Goal: Task Accomplishment & Management: Complete application form

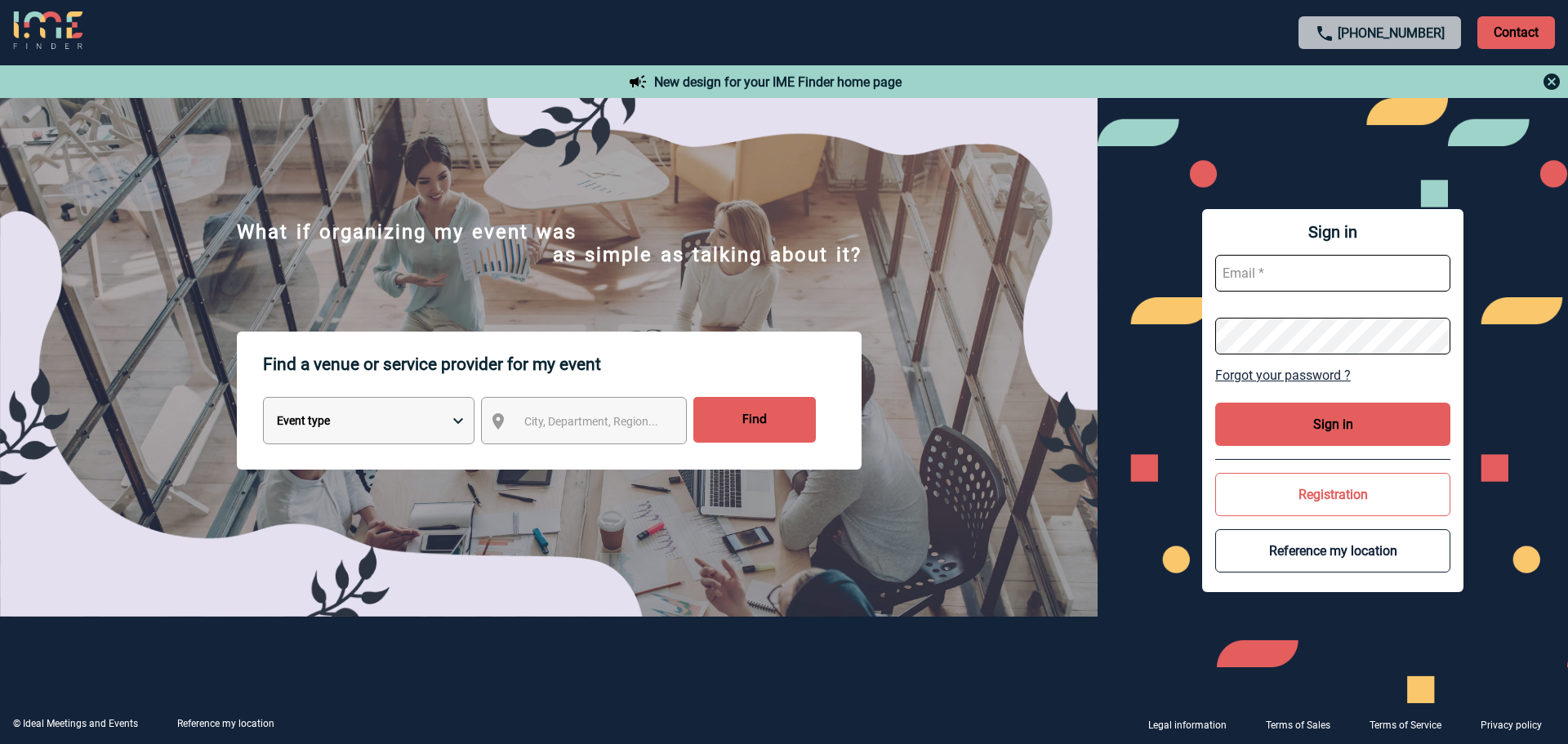
type input "julien.gerard@3ds.com"
click at [1304, 417] on button "Sign in" at bounding box center [1332, 425] width 235 height 43
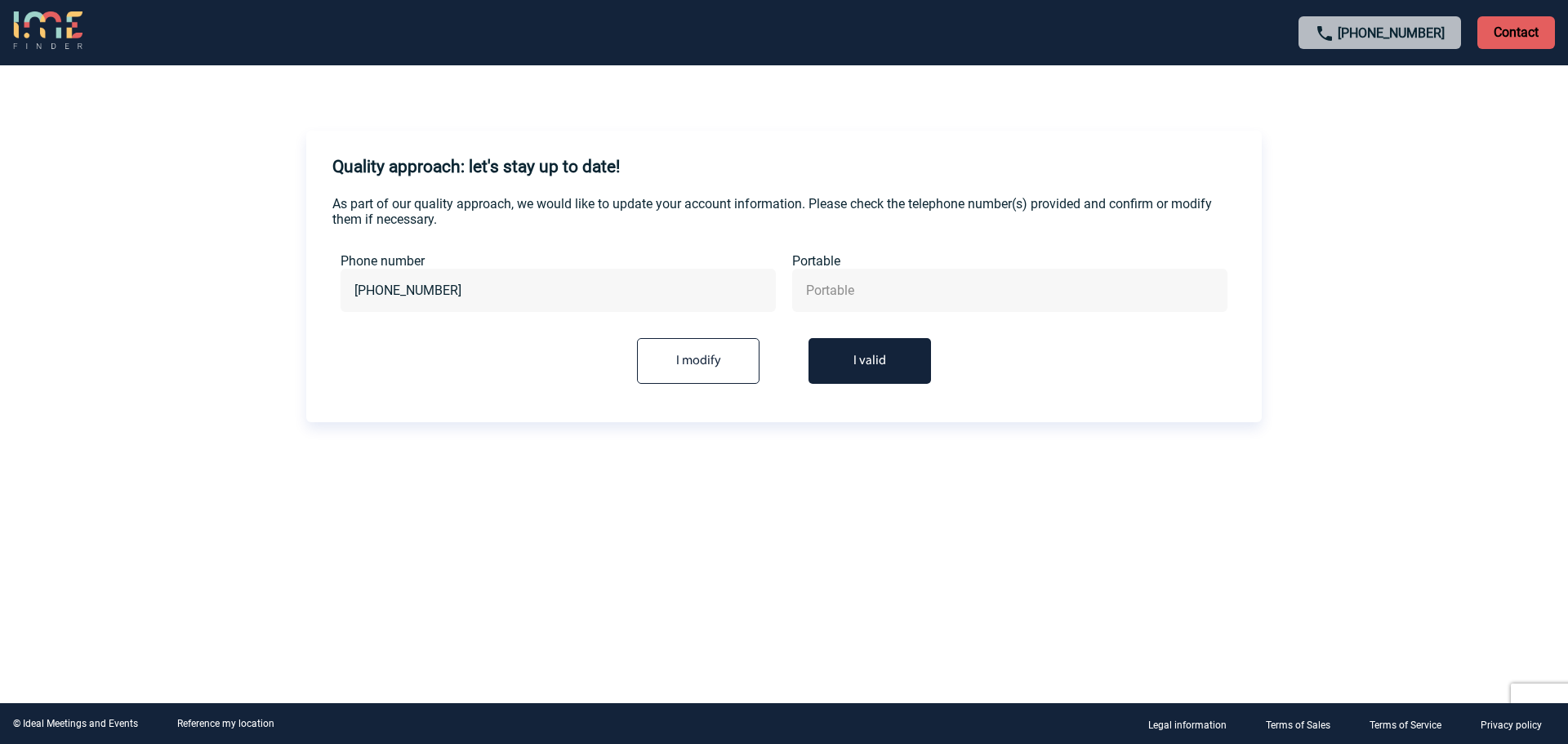
click at [900, 351] on button "I valid" at bounding box center [870, 361] width 122 height 46
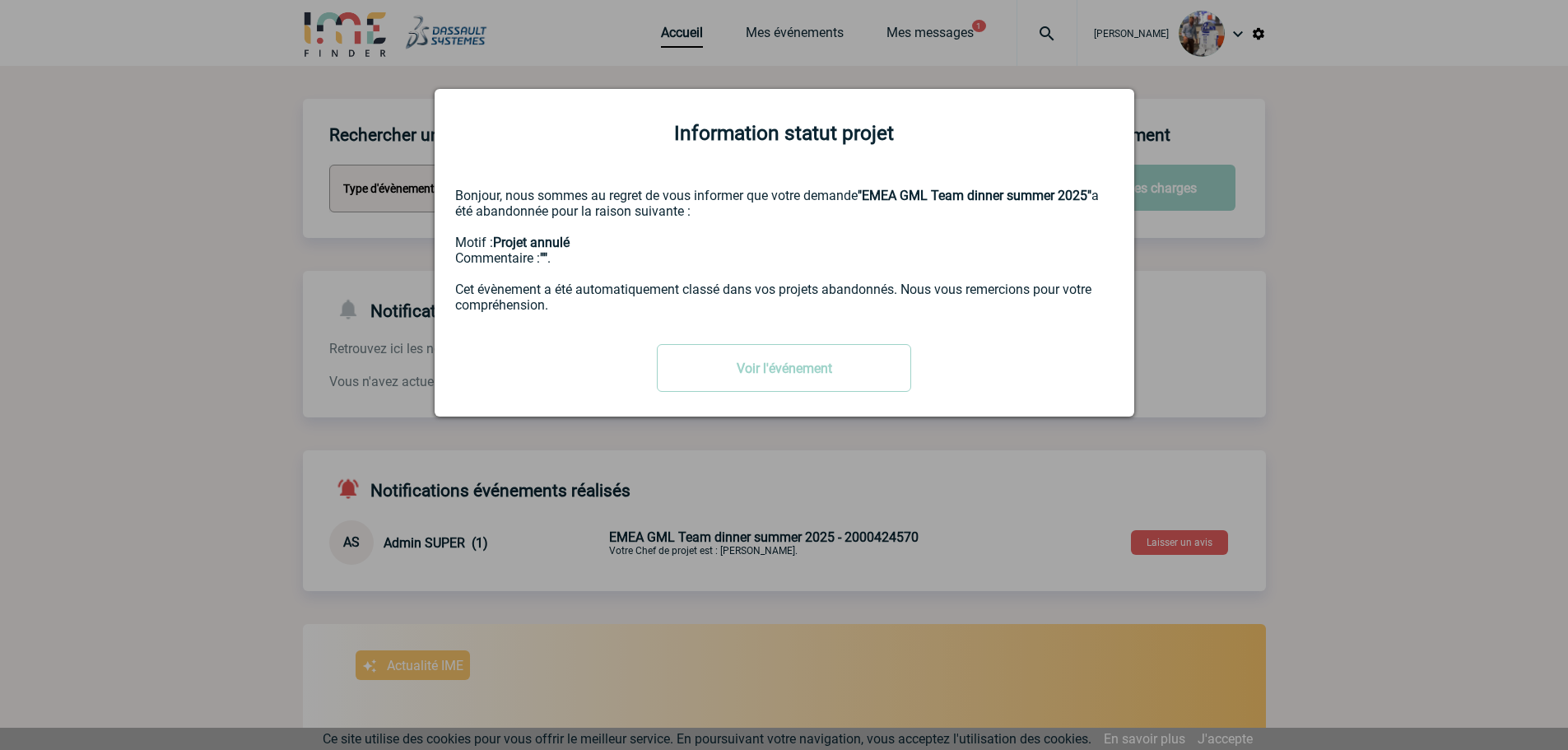
click at [1347, 350] on div at bounding box center [784, 375] width 1568 height 750
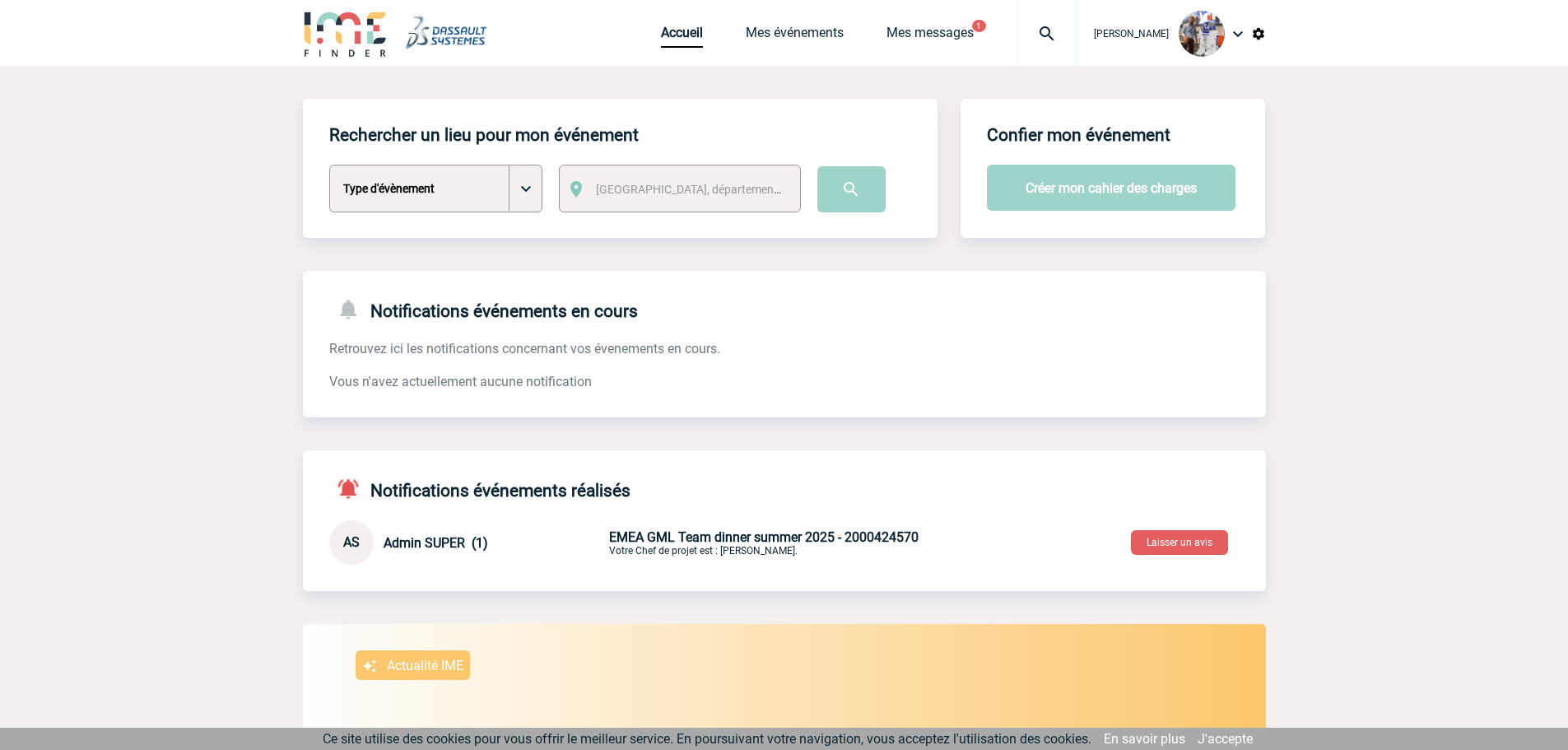
click at [512, 193] on select "Type d'évènement Séminaire avec nuitée Séminaire sans nuitée Repas de groupe Te…" at bounding box center [435, 189] width 213 height 48
select select "4"
click at [329, 165] on select "Type d'évènement Séminaire avec nuitée Séminaire sans nuitée Repas de groupe Te…" at bounding box center [435, 189] width 213 height 48
click at [469, 209] on select "Type d'évènement Séminaire avec nuitée Séminaire sans nuitée Repas de groupe Te…" at bounding box center [435, 189] width 213 height 48
click at [672, 184] on span "[GEOGRAPHIC_DATA], département, région..." at bounding box center [710, 190] width 228 height 14
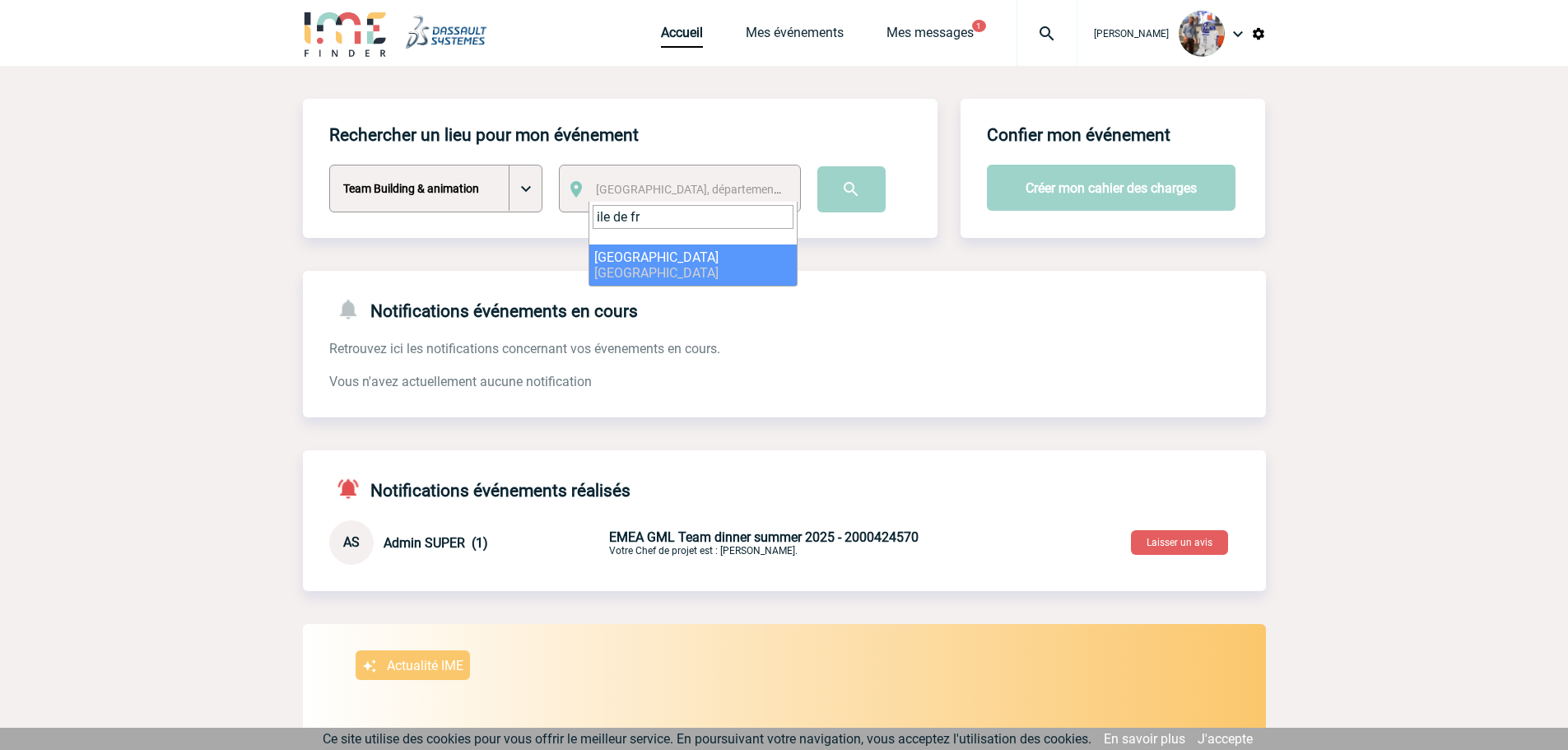
type input "ile de fr"
select select "2"
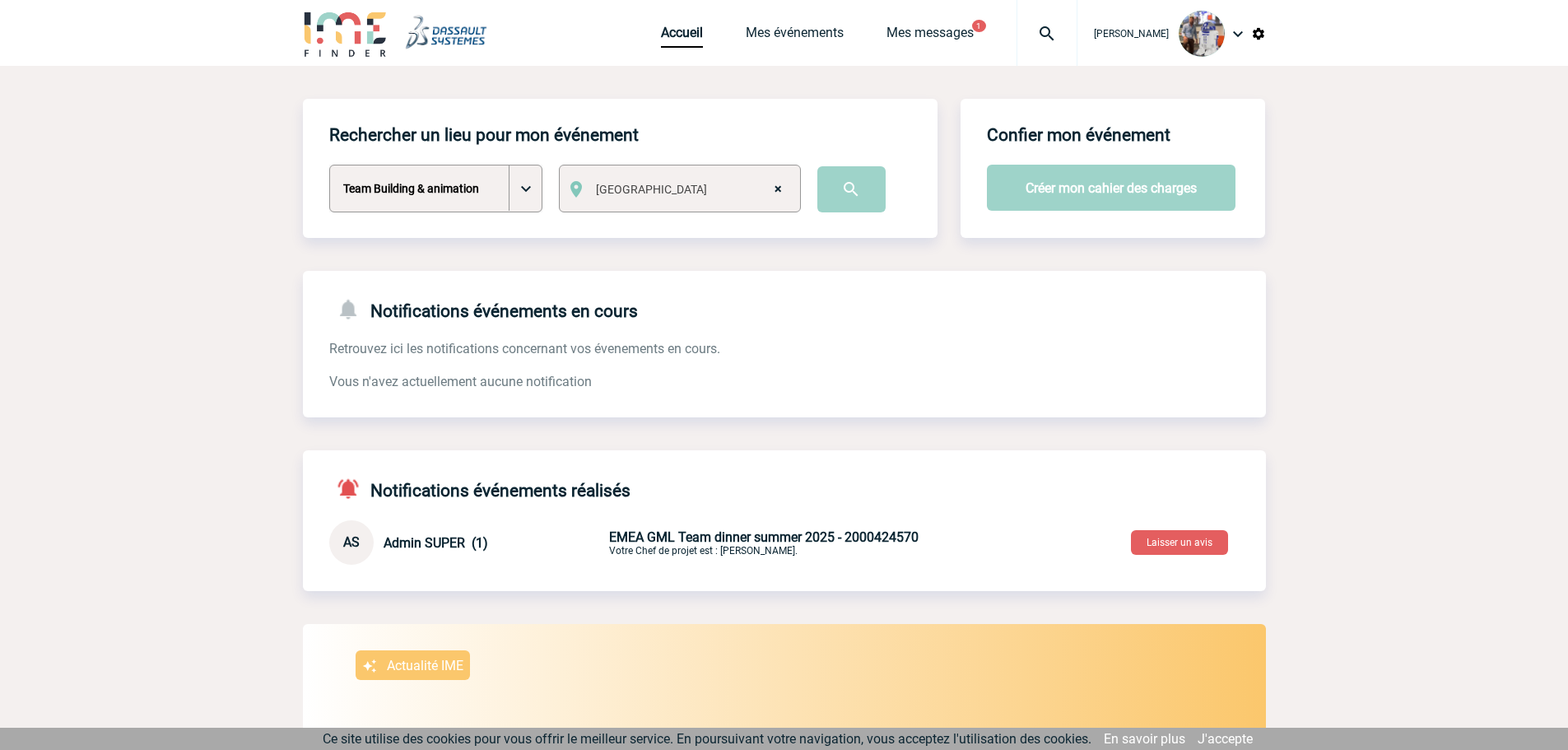
select select
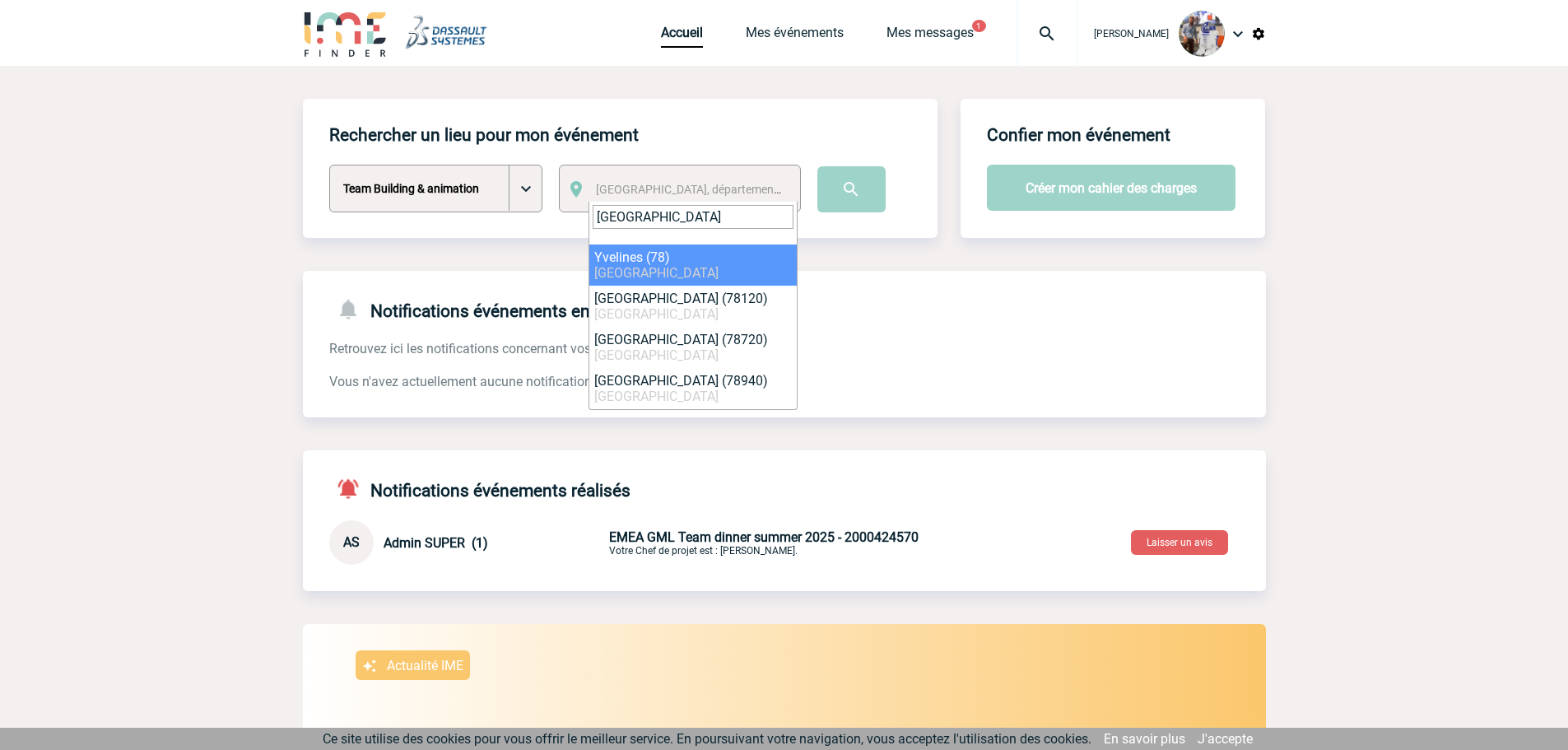
type input "yvelines"
select select "775"
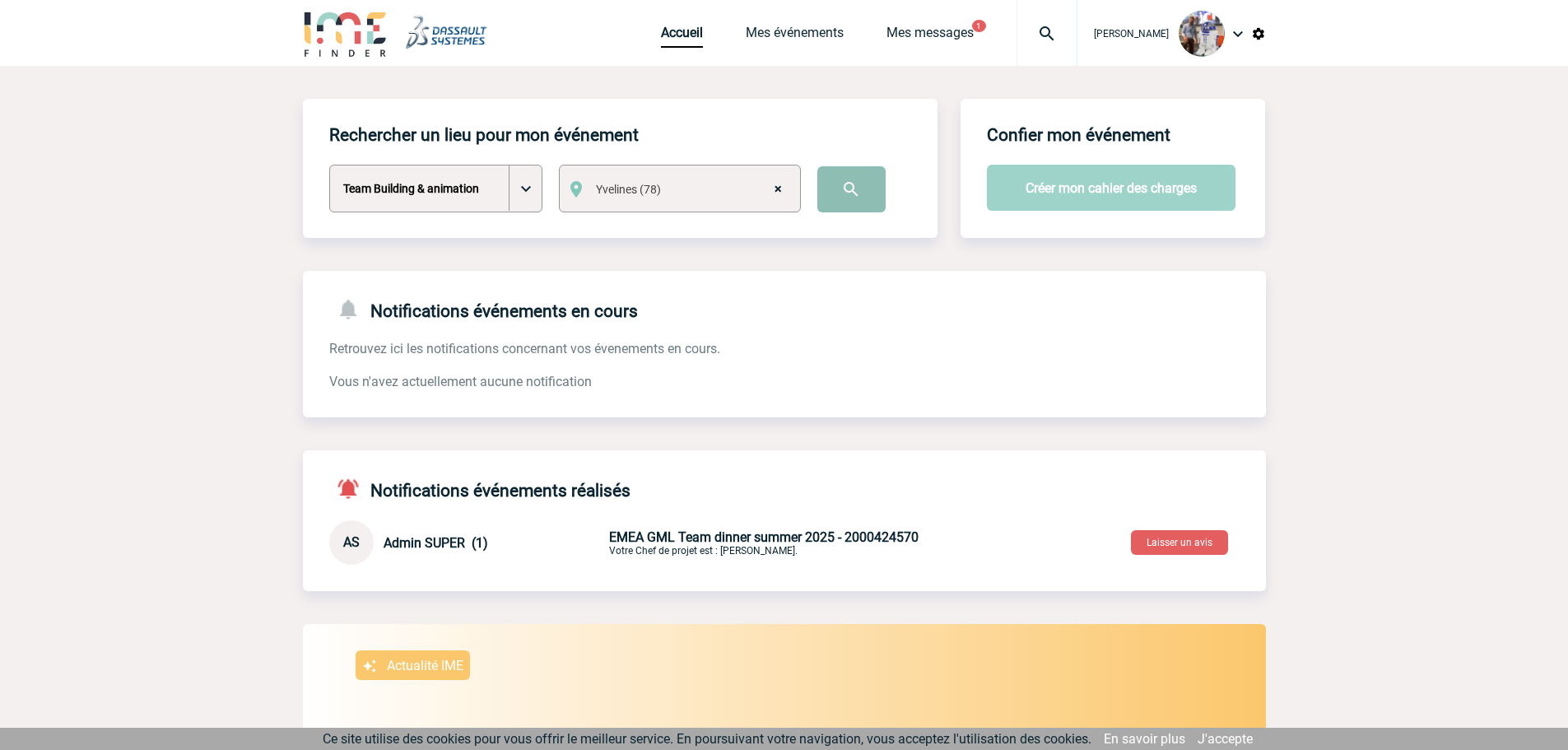
click at [851, 196] on input "image" at bounding box center [851, 189] width 68 height 46
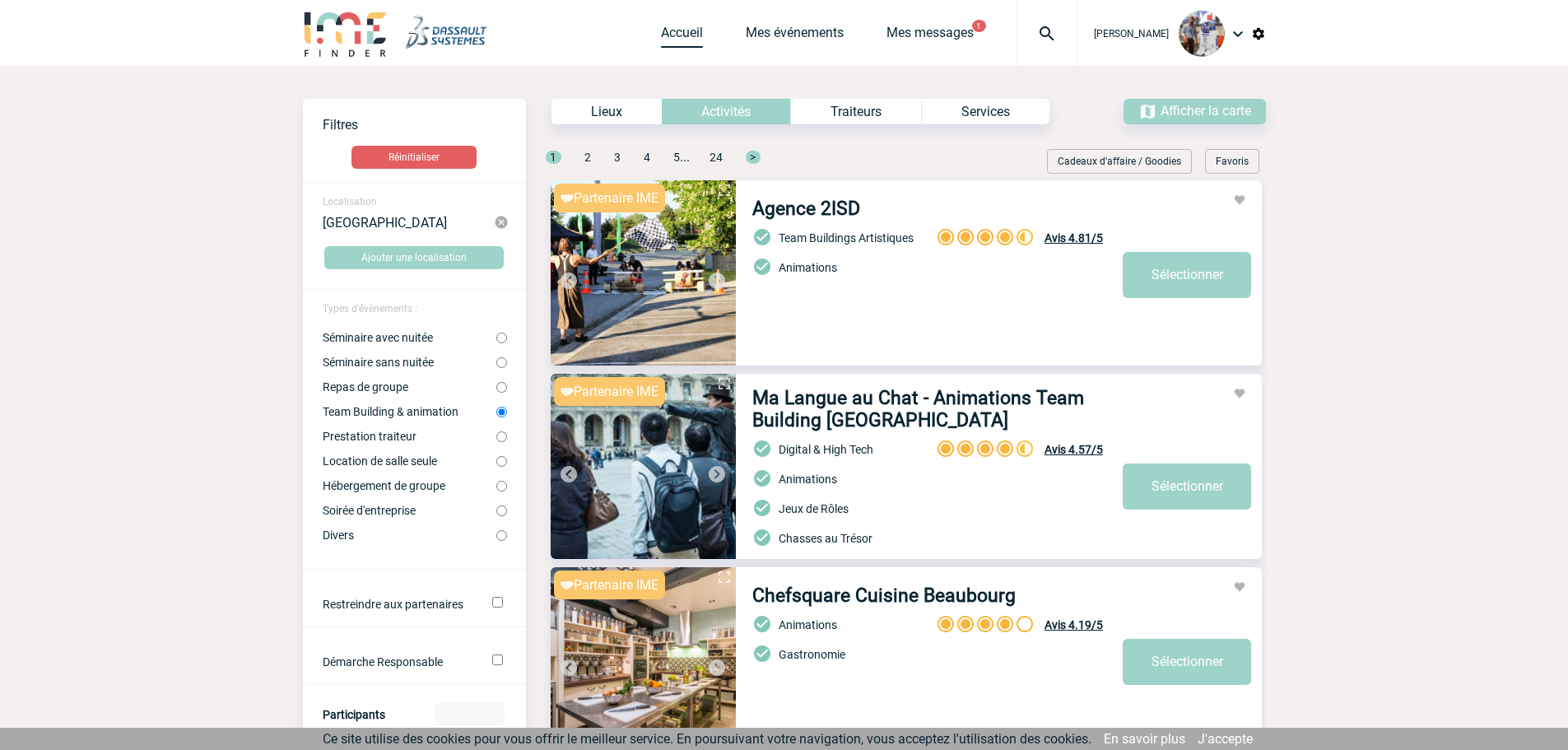
drag, startPoint x: 720, startPoint y: 28, endPoint x: 682, endPoint y: 25, distance: 38.1
click at [720, 28] on span "Accueil" at bounding box center [703, 32] width 85 height 15
click at [679, 25] on link "Accueil" at bounding box center [682, 35] width 42 height 23
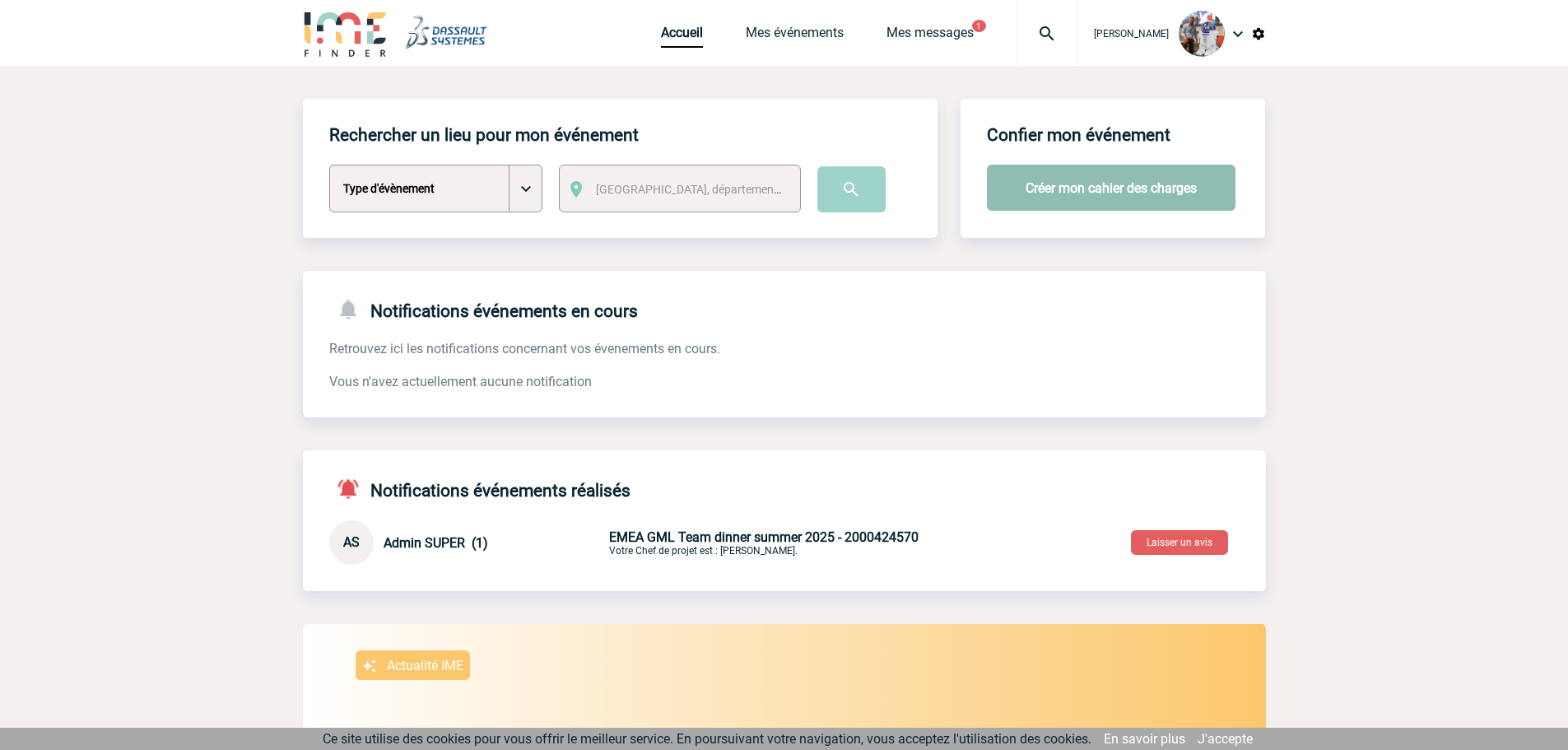
click at [1176, 196] on button "Créer mon cahier des charges" at bounding box center [1111, 188] width 248 height 46
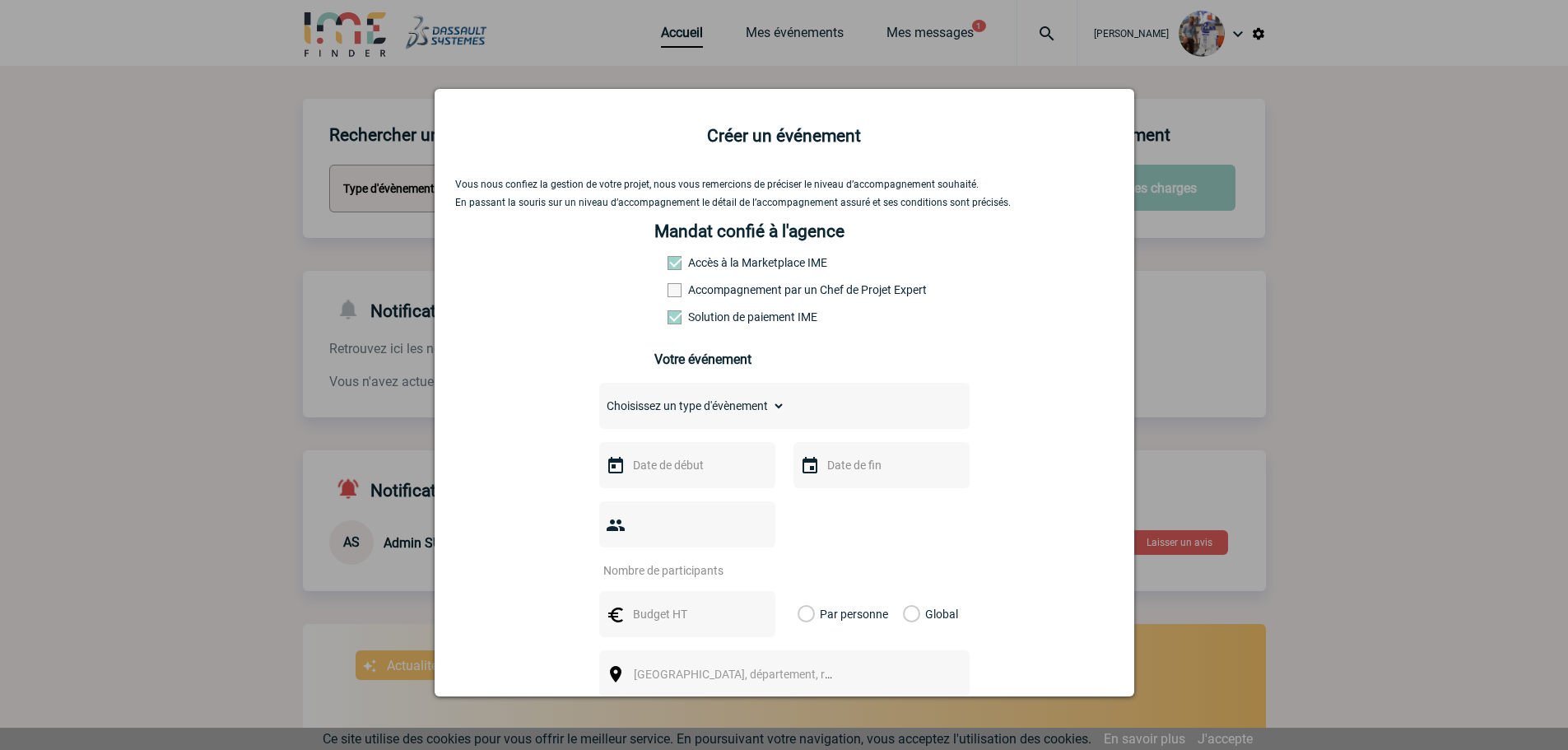
click at [709, 414] on select "Choisissez un type d'évènement Séminaire avec nuitée Séminaire sans nuitée Repa…" at bounding box center [692, 405] width 186 height 23
select select "4"
click at [599, 398] on select "Choisissez un type d'évènement Séminaire avec nuitée Séminaire sans nuitée Repa…" at bounding box center [692, 405] width 186 height 23
click at [724, 475] on input "text" at bounding box center [685, 465] width 113 height 22
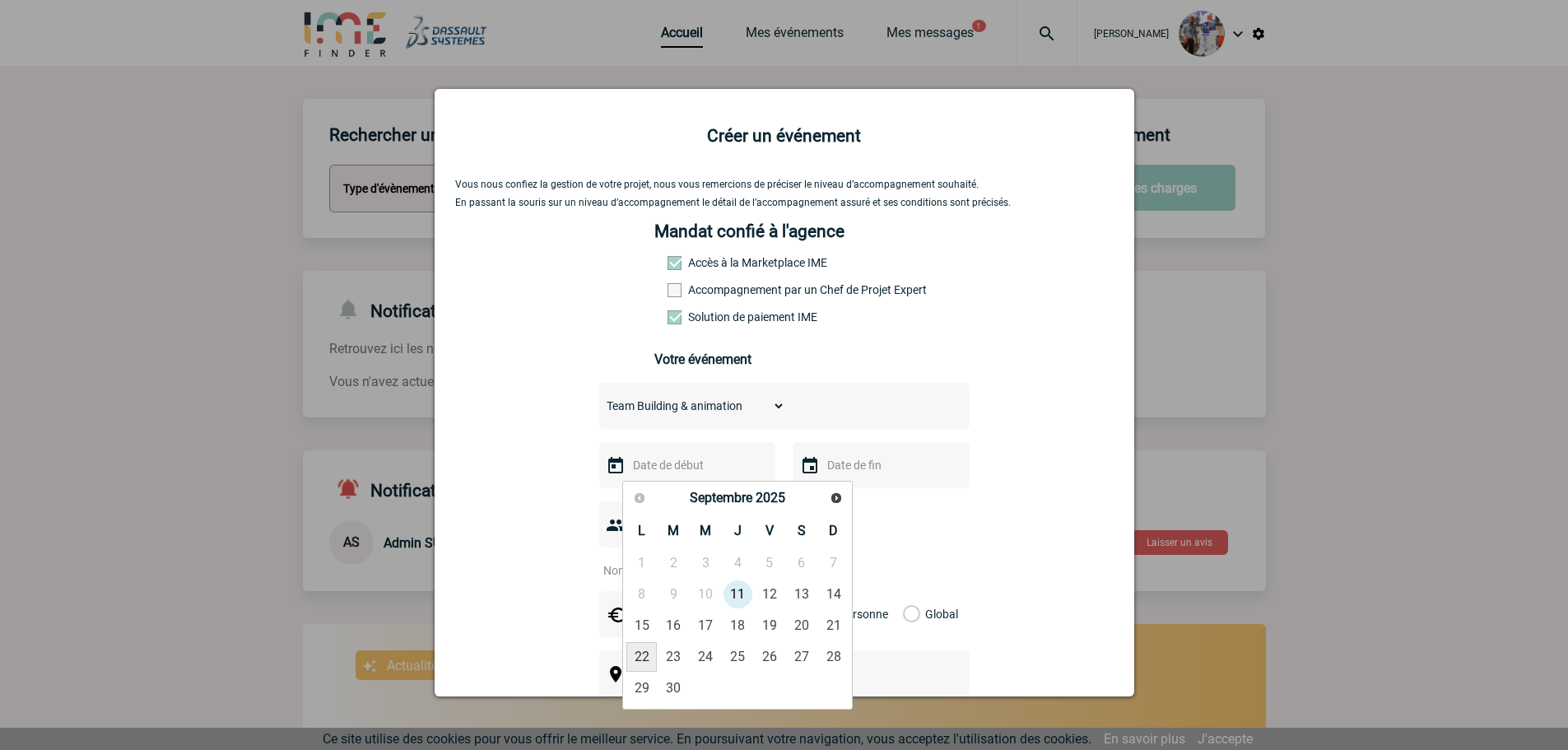
click at [643, 652] on link "22" at bounding box center [642, 657] width 31 height 30
type input "22-09-2025"
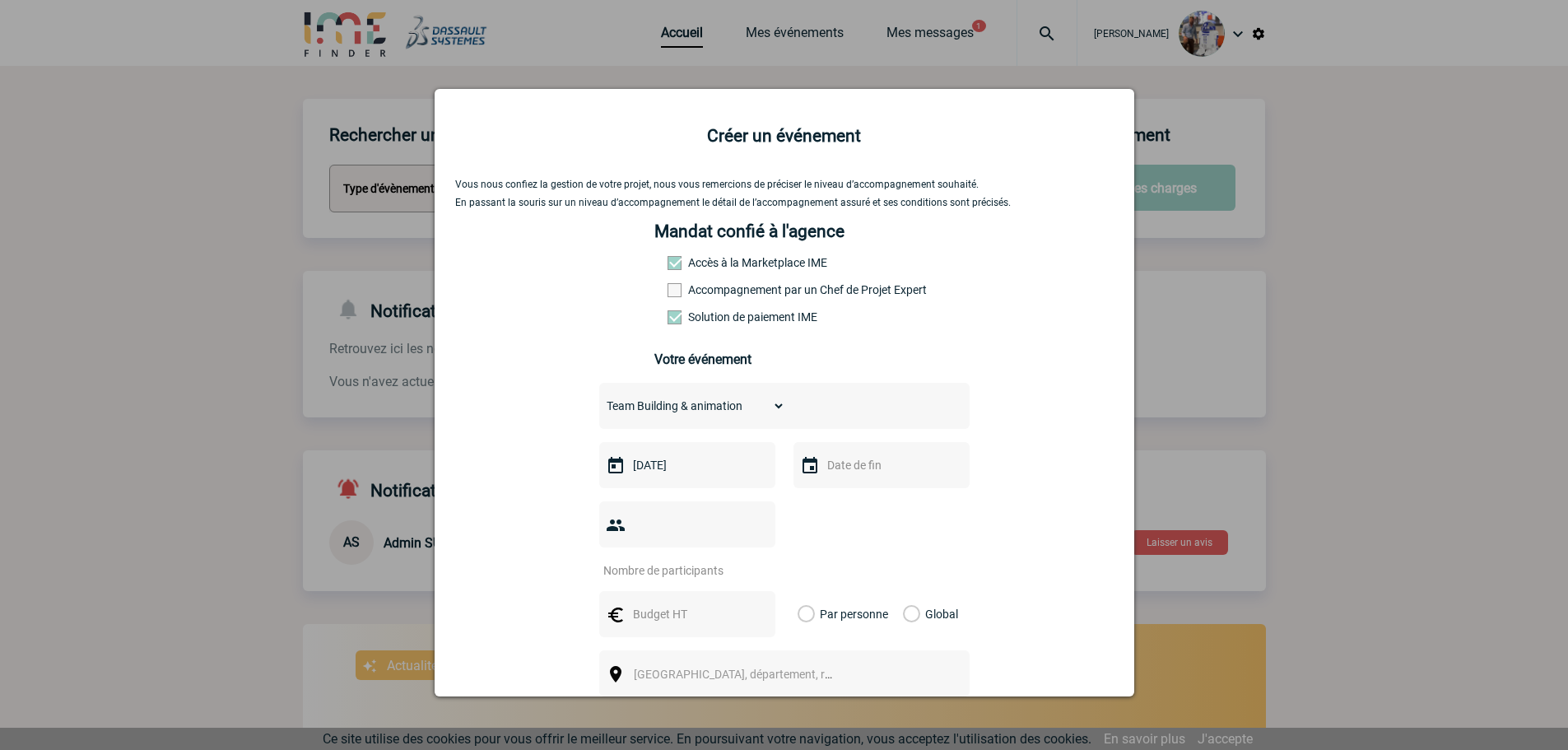
click at [887, 463] on input "text" at bounding box center [879, 465] width 113 height 22
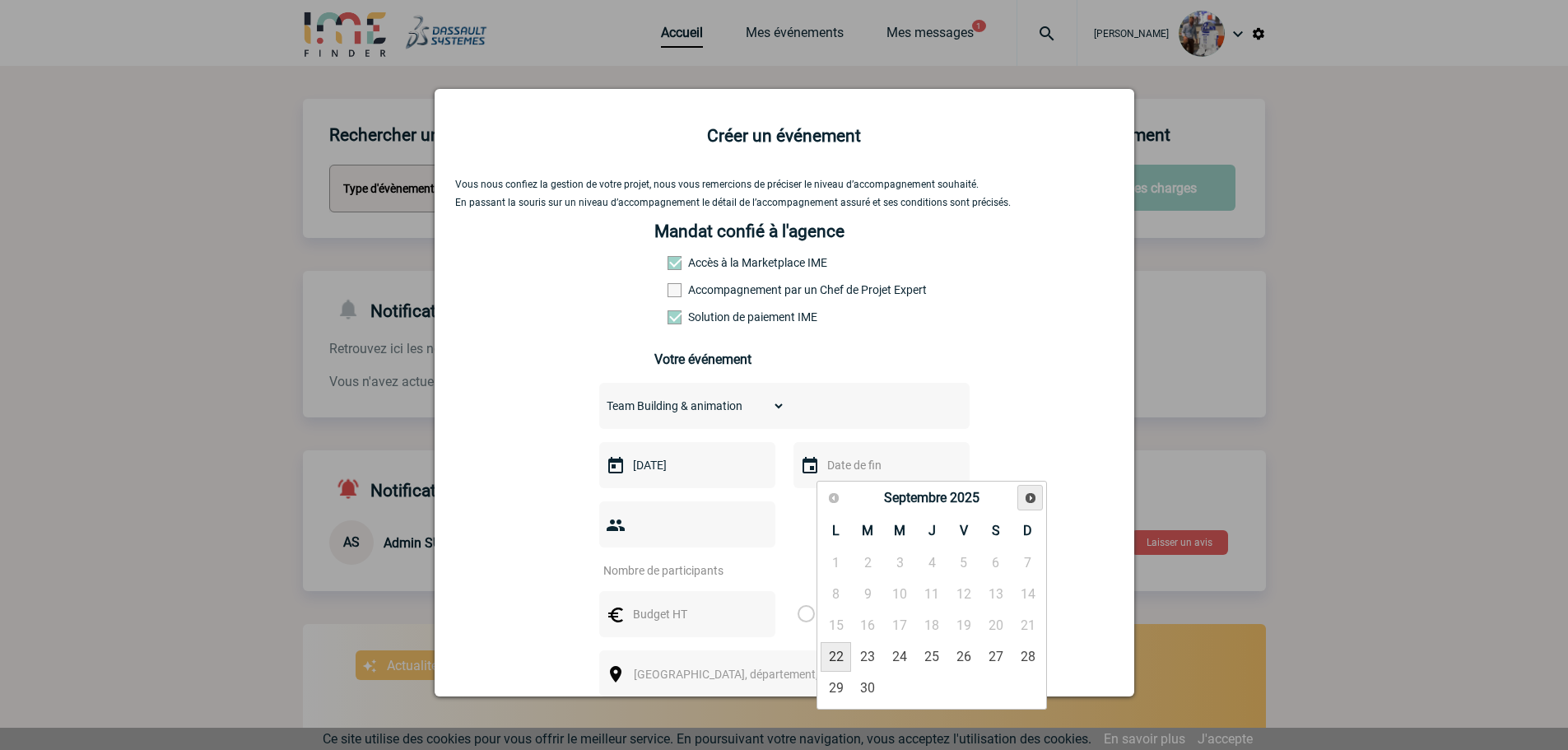
click at [1031, 497] on span "Suivant" at bounding box center [1030, 498] width 14 height 14
click at [969, 685] on link "31" at bounding box center [964, 688] width 31 height 30
type input "31-10-2025"
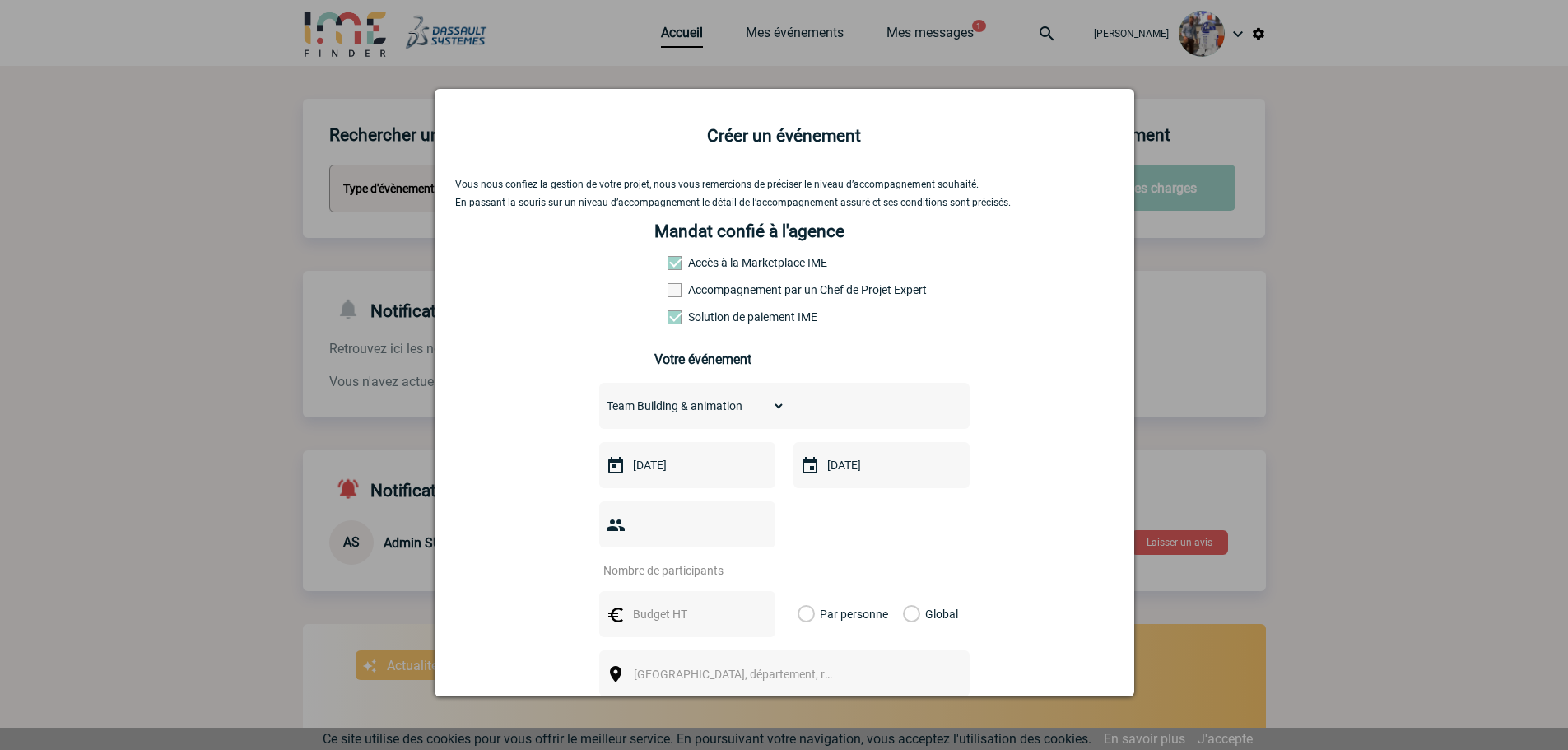
click at [682, 560] on input "number" at bounding box center [676, 570] width 155 height 22
type input "14"
click at [877, 530] on div "14" at bounding box center [784, 540] width 371 height 76
click at [671, 604] on input "text" at bounding box center [685, 615] width 113 height 22
type input "100"
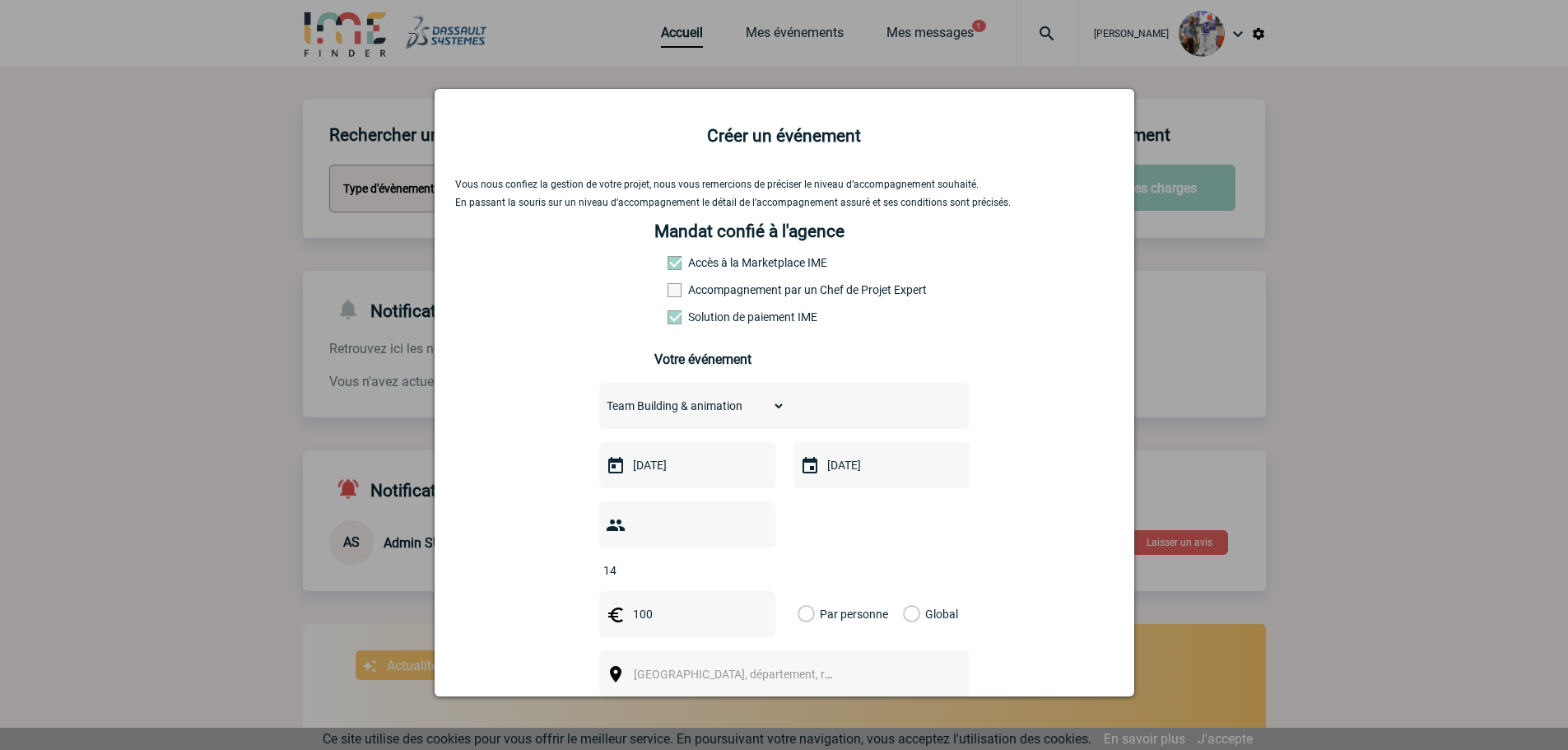
click at [798, 591] on label "Par personne" at bounding box center [807, 614] width 18 height 46
click at [0, 0] on input "Par personne" at bounding box center [0, 0] width 0 height 0
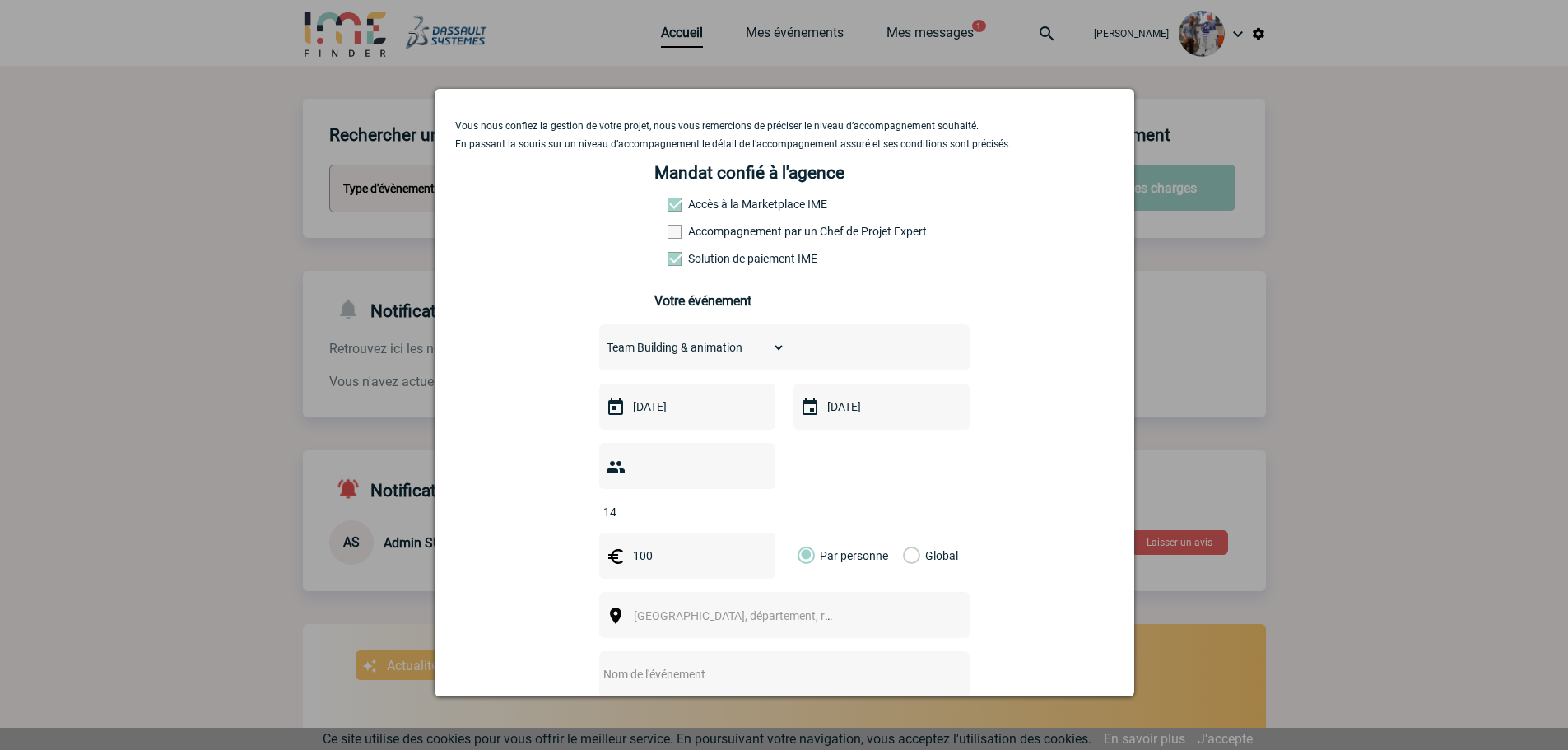
scroll to position [165, 0]
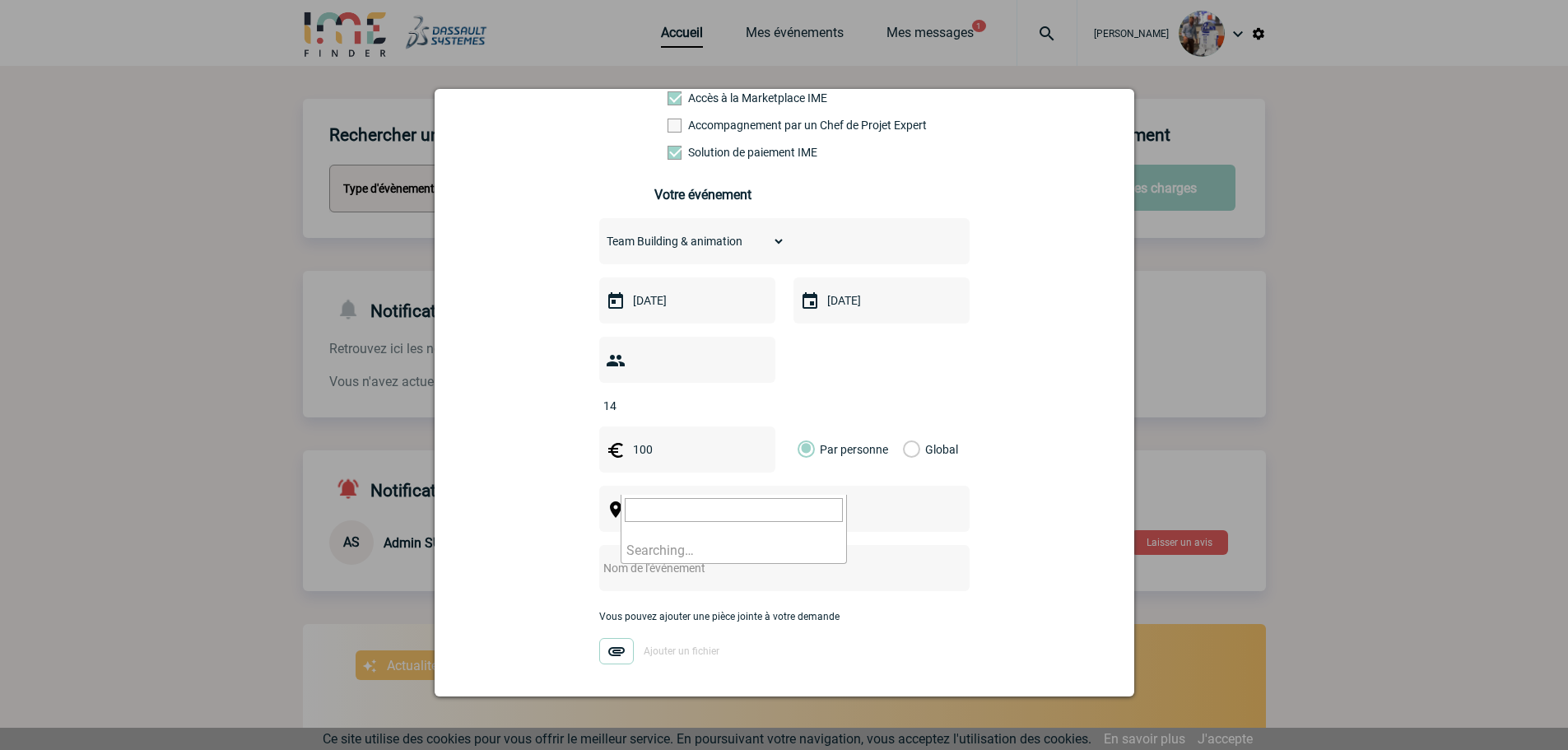
click at [692, 503] on span "Ville, département, région..." at bounding box center [748, 510] width 228 height 14
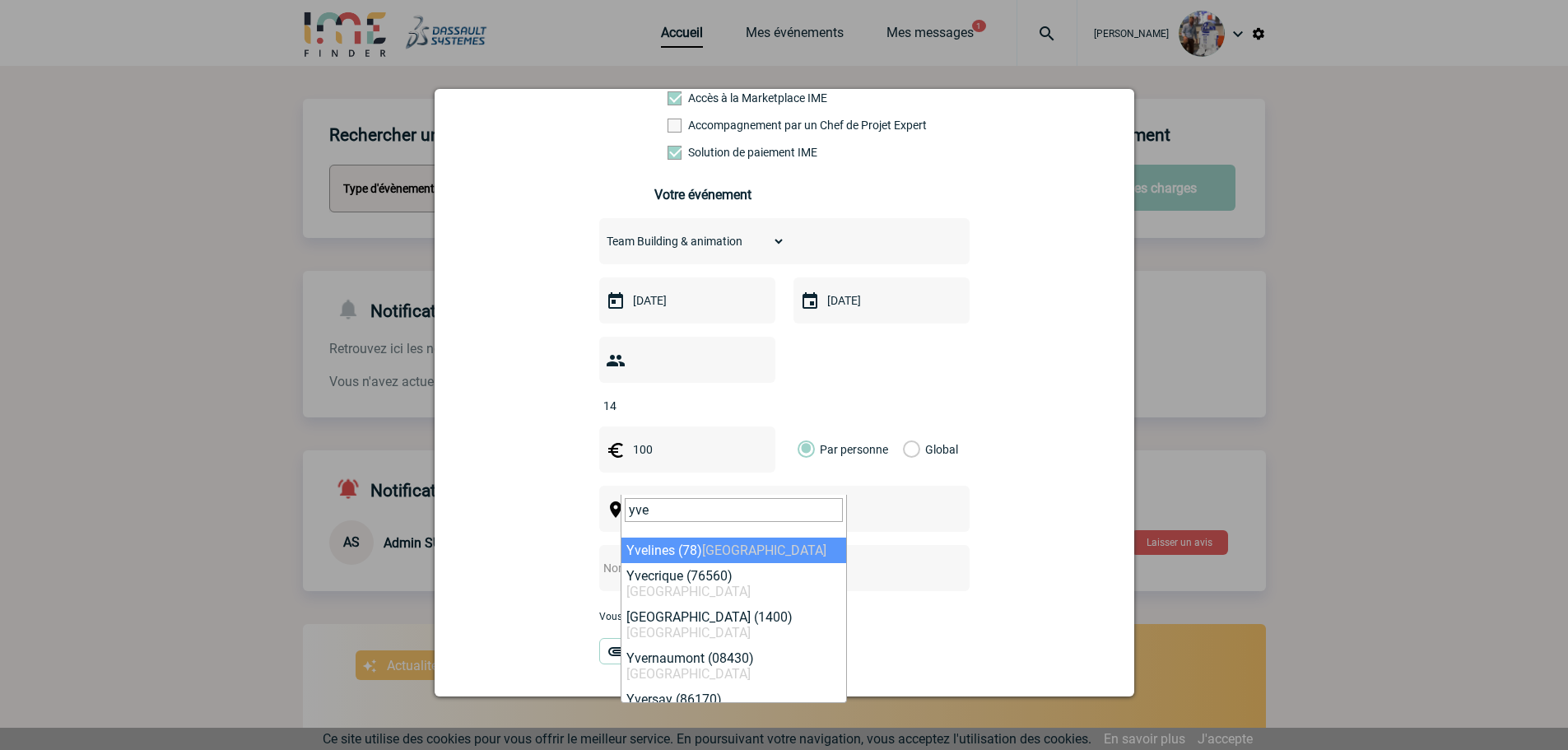
type input "yve"
select select "775"
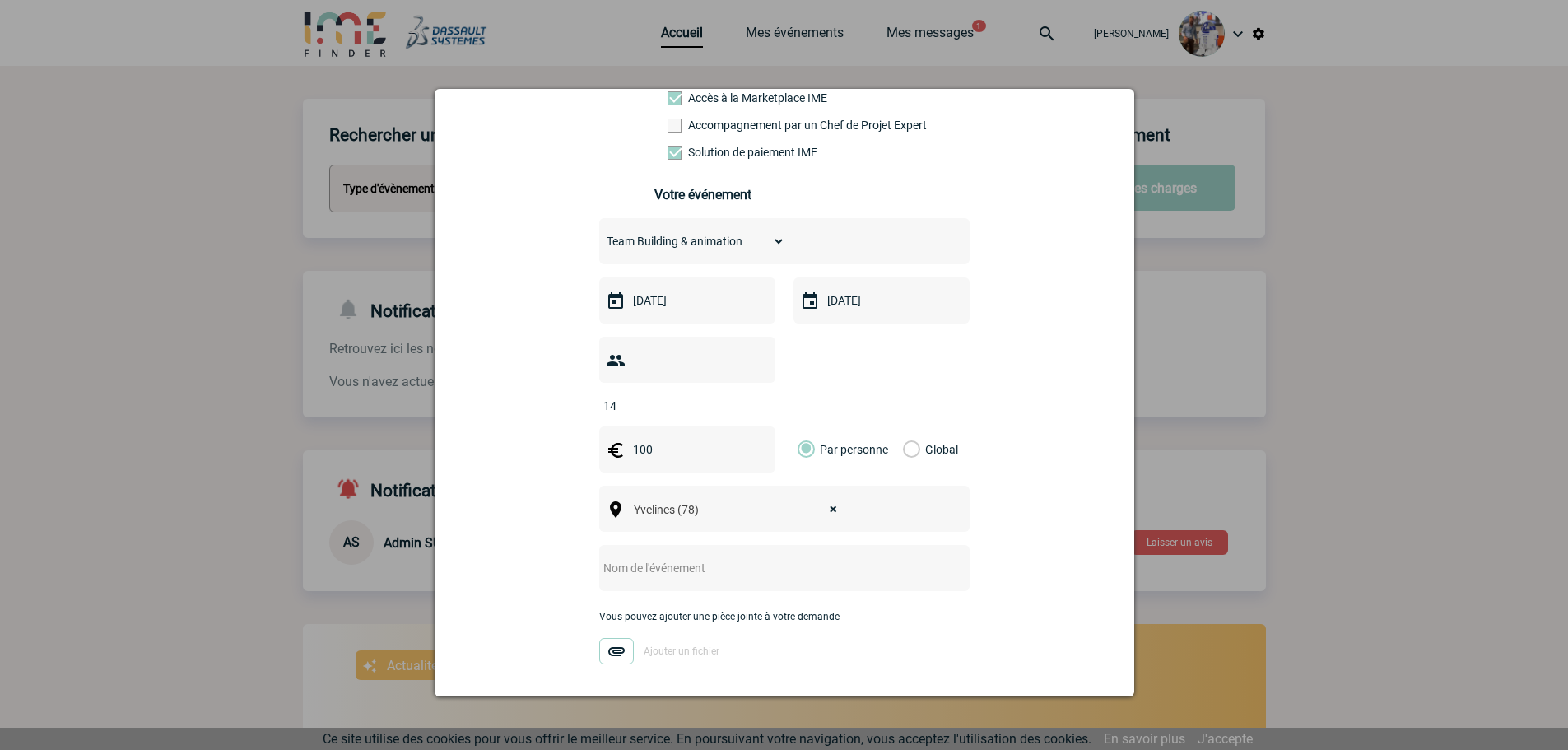
click at [656, 558] on input "text" at bounding box center [762, 569] width 326 height 22
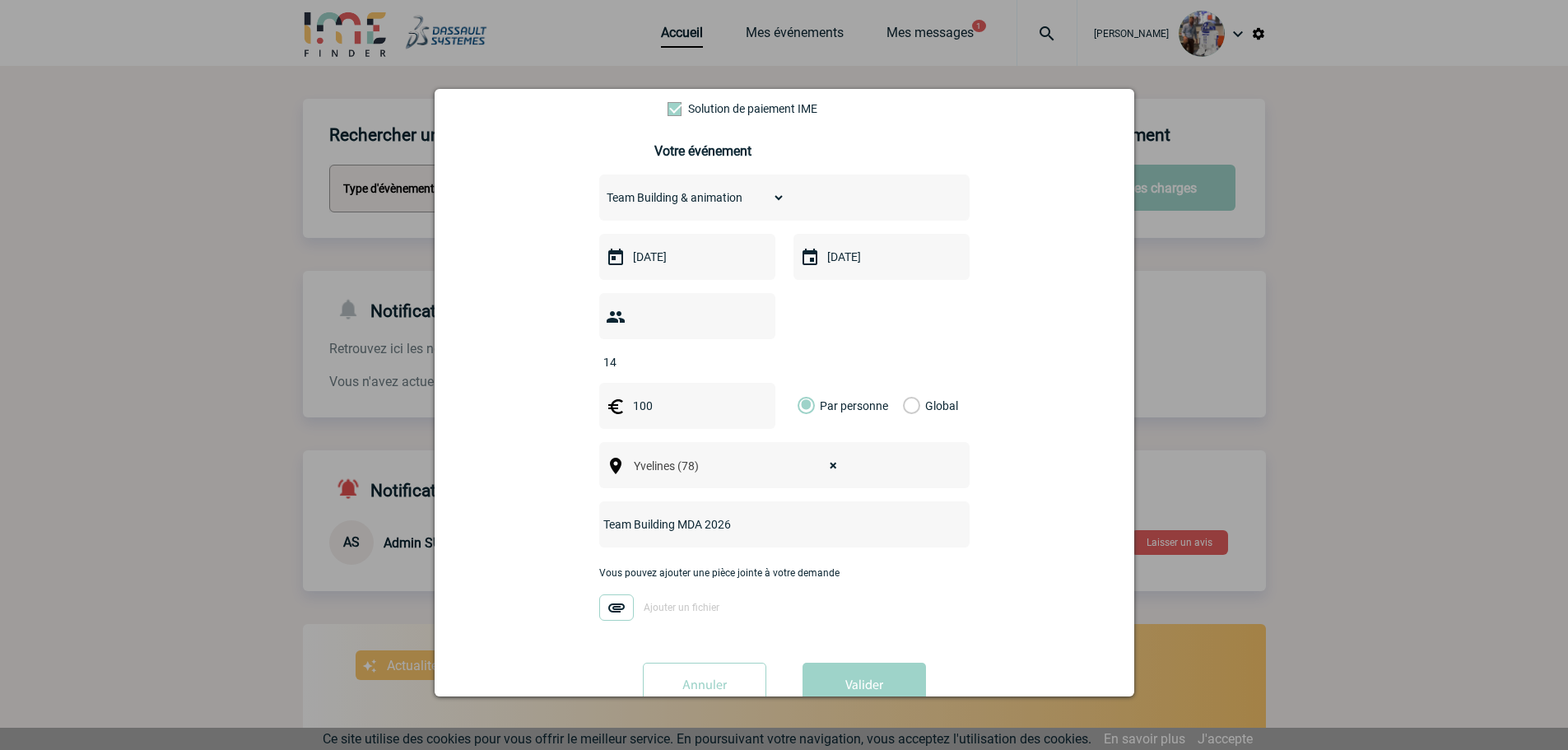
scroll to position [231, 0]
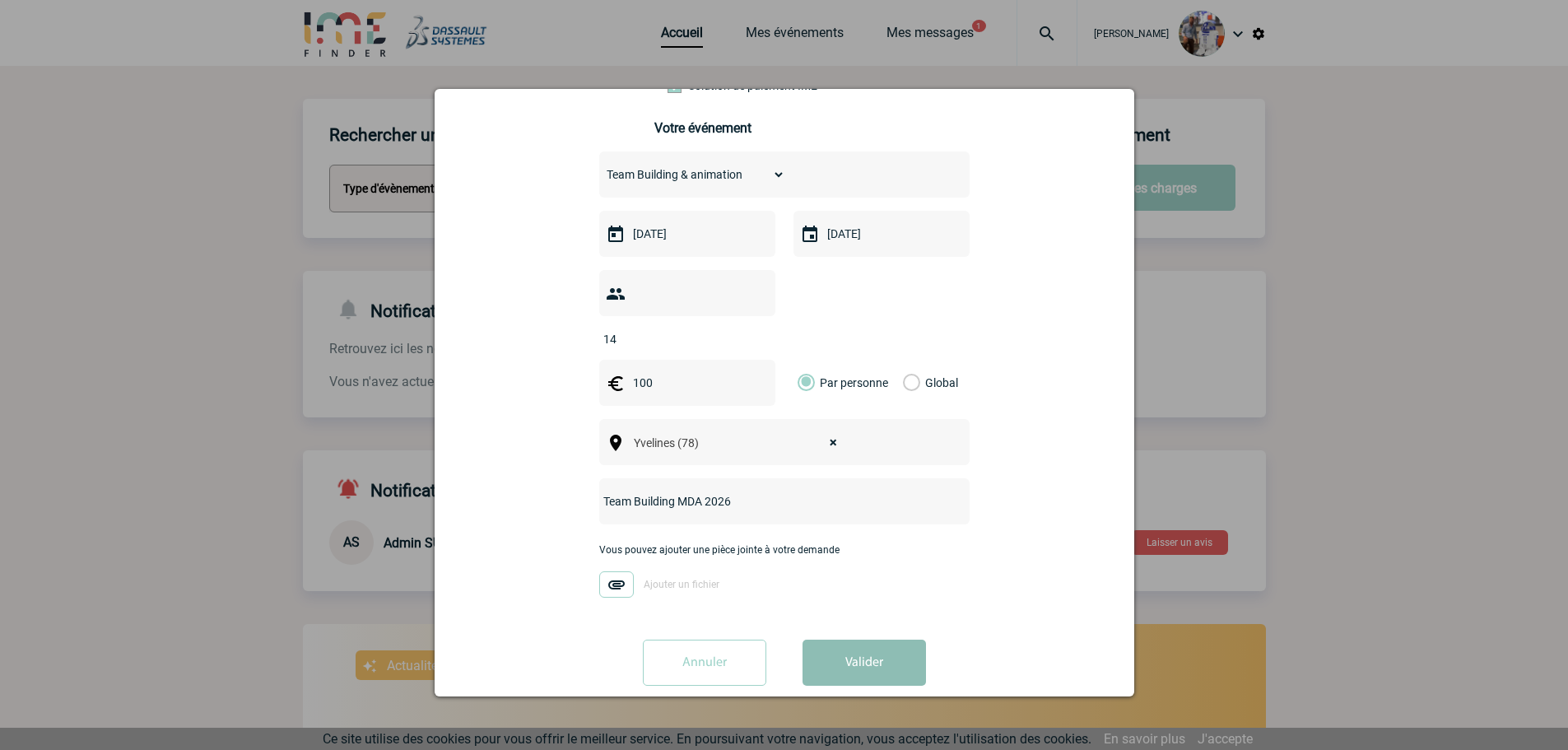
type input "Team Building MDA 2026"
click at [860, 639] on button "Valider" at bounding box center [864, 662] width 123 height 46
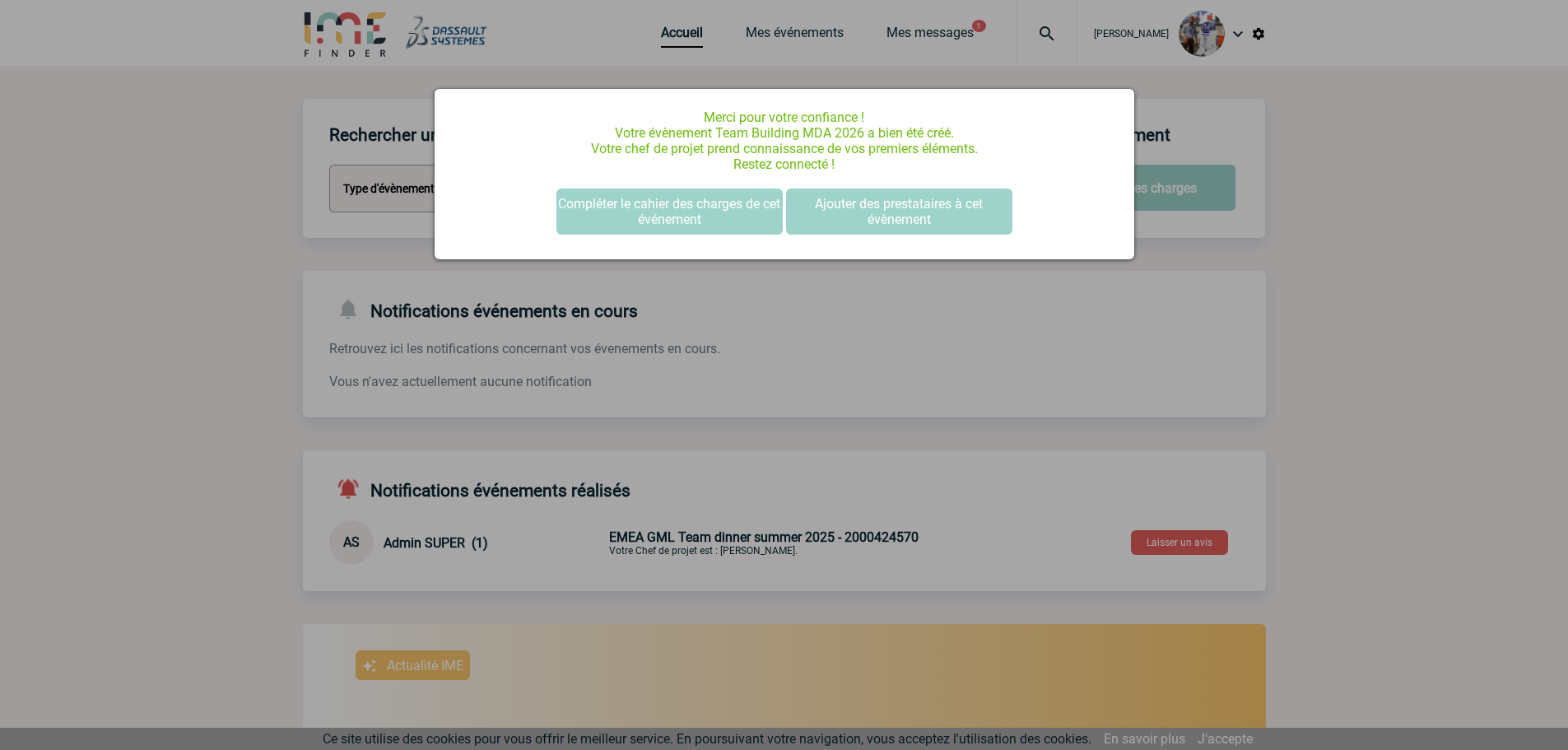
scroll to position [0, 0]
click at [674, 225] on button "Compléter le cahier des charges de cet événement" at bounding box center [670, 211] width 227 height 46
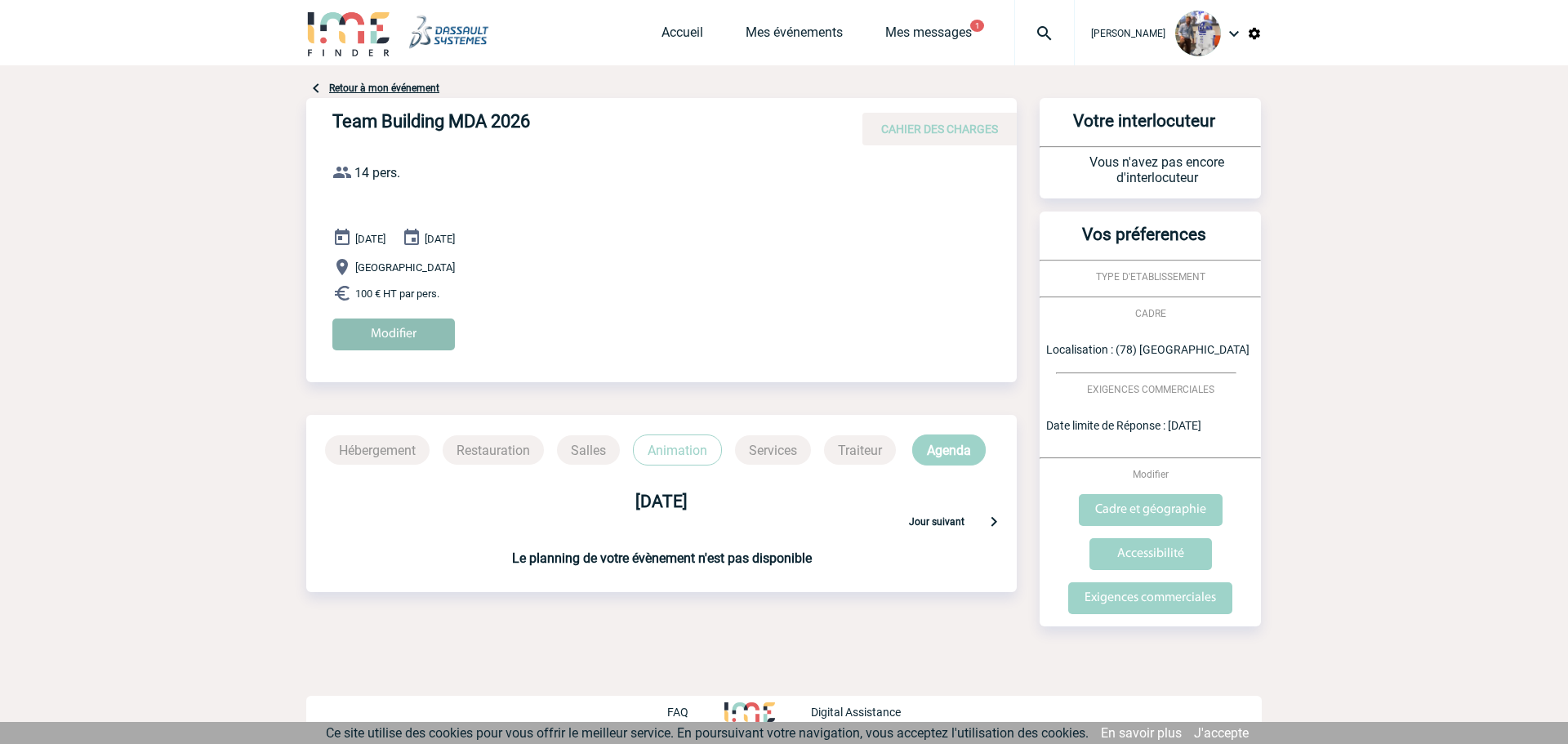
click at [394, 335] on input "Modifier" at bounding box center [394, 334] width 122 height 31
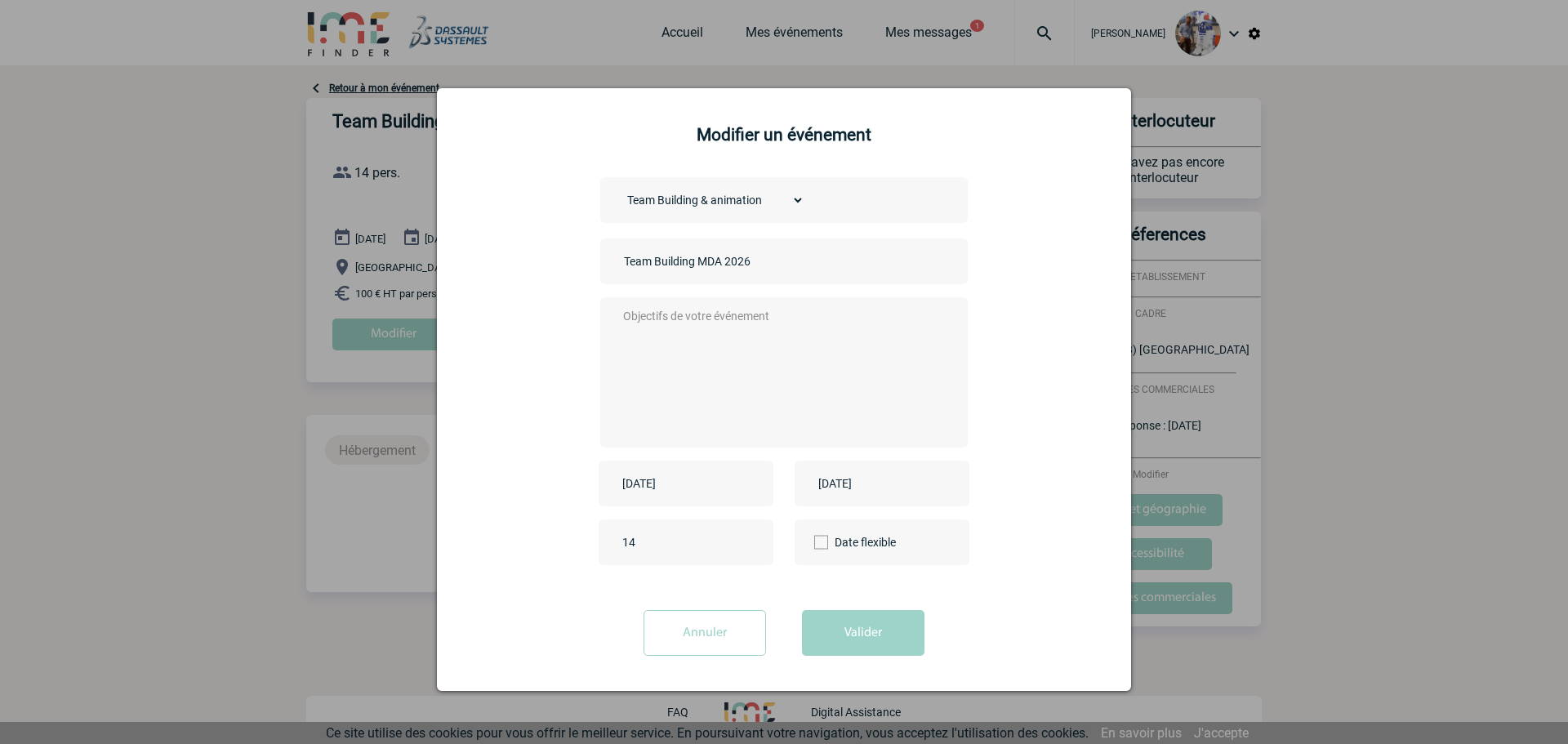
click at [650, 313] on textarea at bounding box center [780, 371] width 323 height 130
click at [689, 335] on textarea at bounding box center [780, 371] width 323 height 130
paste textarea "format déjeuner puis animation"
click at [627, 316] on textarea "Fformat déjeuner puis animation" at bounding box center [780, 371] width 323 height 130
click at [619, 315] on textarea "Format déjeuner puis animation" at bounding box center [780, 371] width 323 height 130
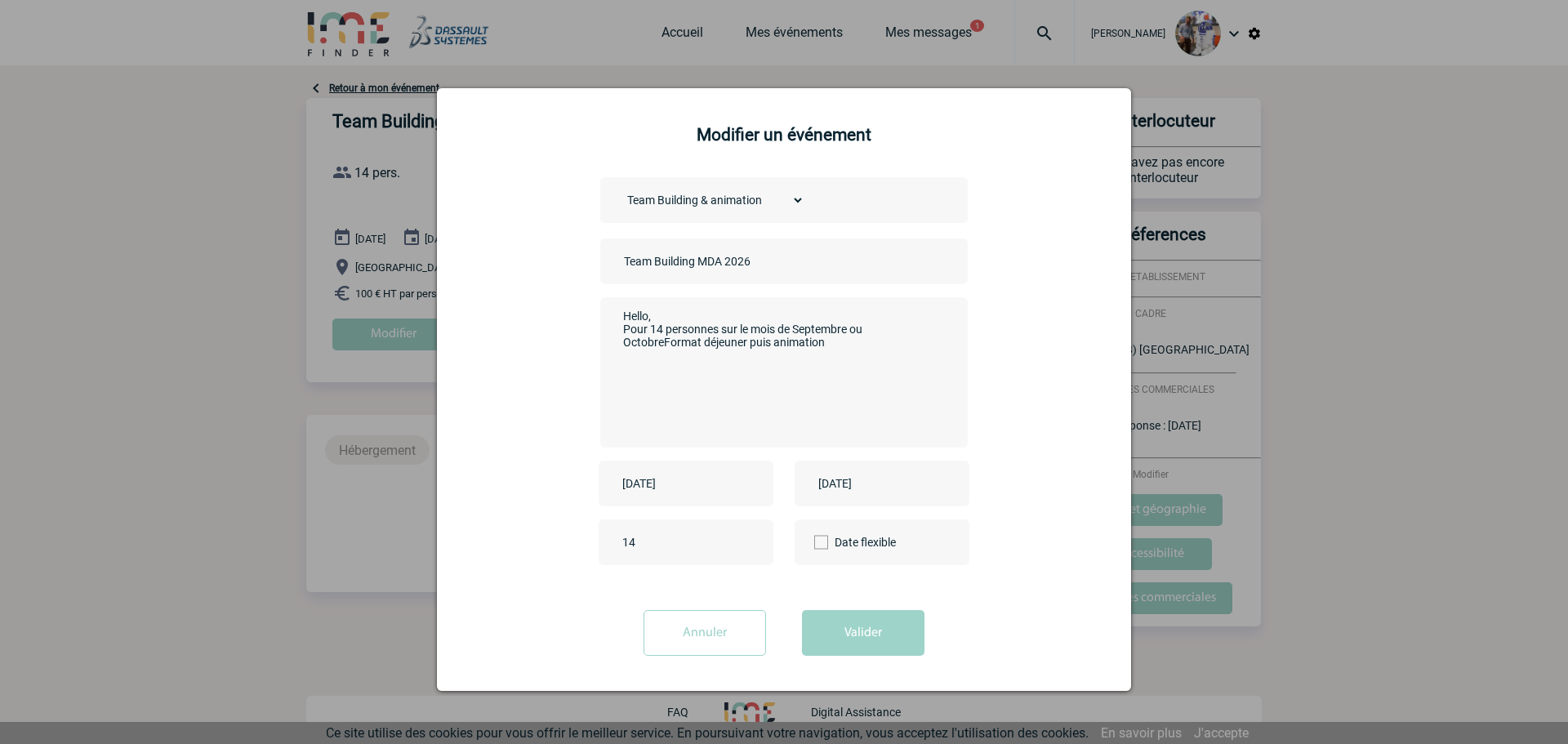
click at [717, 331] on textarea "Hello, Pour 14 personnes sur le mois de Septembre ou OctobreFormat déjeuner pui…" at bounding box center [780, 371] width 323 height 130
click at [659, 344] on textarea "Hello, Pour 14 personnes sur le mois de Septembre ou OctobreFormat déjeuner pui…" at bounding box center [780, 371] width 323 height 130
click at [789, 343] on textarea "Hello, Pour 14 personnes sur le mois de Septembre ou Octobre Format déjeuner pu…" at bounding box center [780, 371] width 323 height 130
click at [918, 332] on textarea "Hello, Pour 14 personnes sur le mois de Septembre ou Octobre Format déjeuner pu…" at bounding box center [780, 371] width 323 height 130
click at [814, 540] on span at bounding box center [820, 542] width 13 height 13
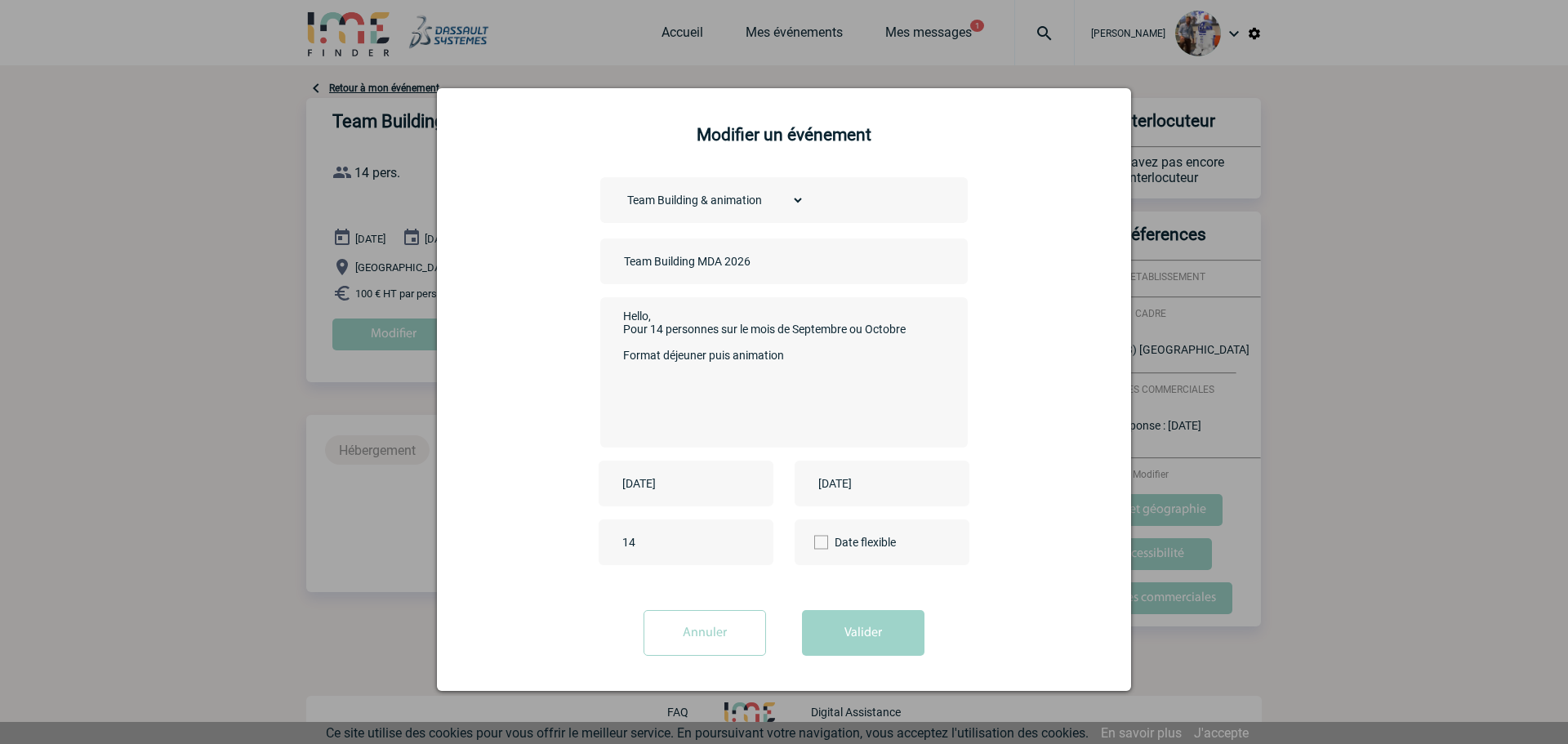
click at [0, 0] on input "Date flexible" at bounding box center [0, 0] width 0 height 0
click at [640, 345] on textarea "Hello, Pour 14 personnes sur le mois de Septembre ou Octobre Format déjeuner pu…" at bounding box center [780, 371] width 323 height 130
click at [809, 357] on textarea "Hello, Pour 14 personnes sur le mois de Septembre ou Octobre Localisation proch…" at bounding box center [780, 371] width 323 height 130
click at [664, 386] on textarea "Hello, Pour 14 personnes sur le mois de Septembre ou Octobre Localisation proch…" at bounding box center [780, 371] width 323 height 130
paste textarea "[URL][DOMAIN_NAME] [URL][DOMAIN_NAME]"
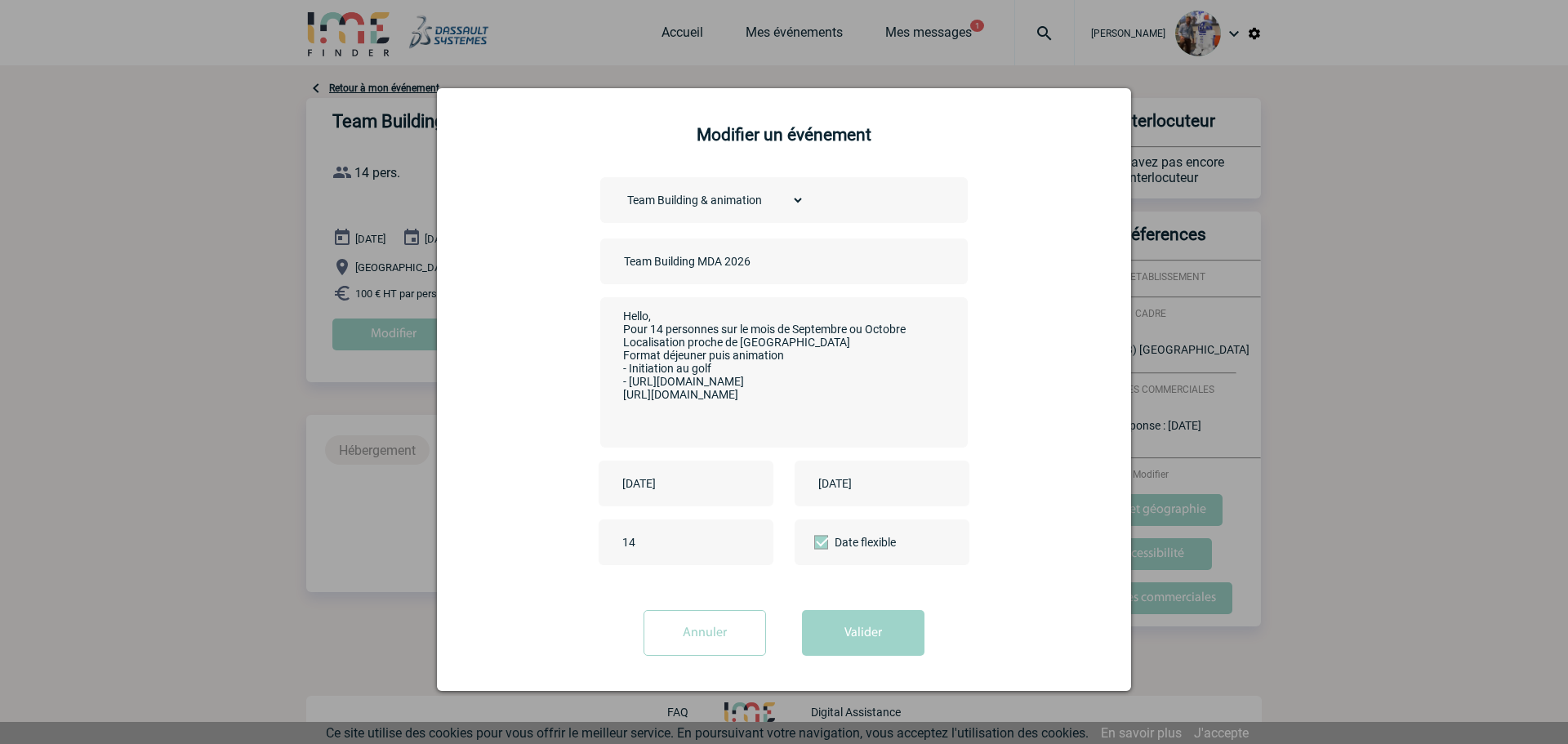
click at [619, 399] on textarea "Hello, Pour 14 personnes sur le mois de Septembre ou Octobre Localisation proch…" at bounding box center [780, 371] width 323 height 130
click at [711, 370] on textarea "Hello, Pour 14 personnes sur le mois de Septembre ou Octobre Localisation proch…" at bounding box center [780, 371] width 323 height 130
click at [820, 367] on textarea "Hello, Pour 14 personnes sur le mois de Septembre ou Octobre Localisation proch…" at bounding box center [780, 371] width 323 height 130
click at [786, 358] on textarea "Hello, Pour 14 personnes sur le mois de Septembre ou Octobre Localisation proch…" at bounding box center [780, 371] width 323 height 130
click at [913, 413] on textarea "Hello, Pour 14 personnes sur le mois de Septembre ou Octobre Localisation proch…" at bounding box center [780, 371] width 323 height 130
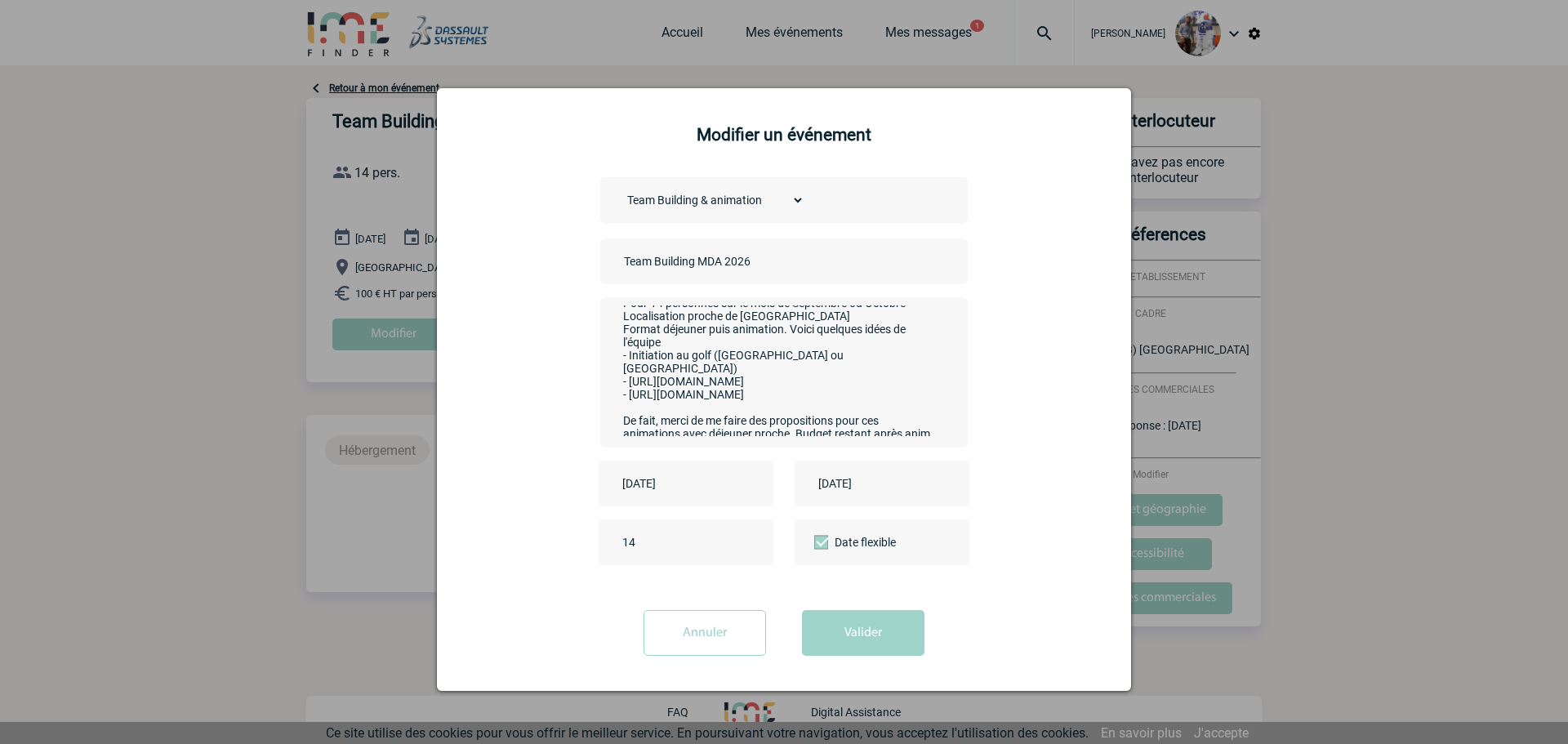
scroll to position [40, 0]
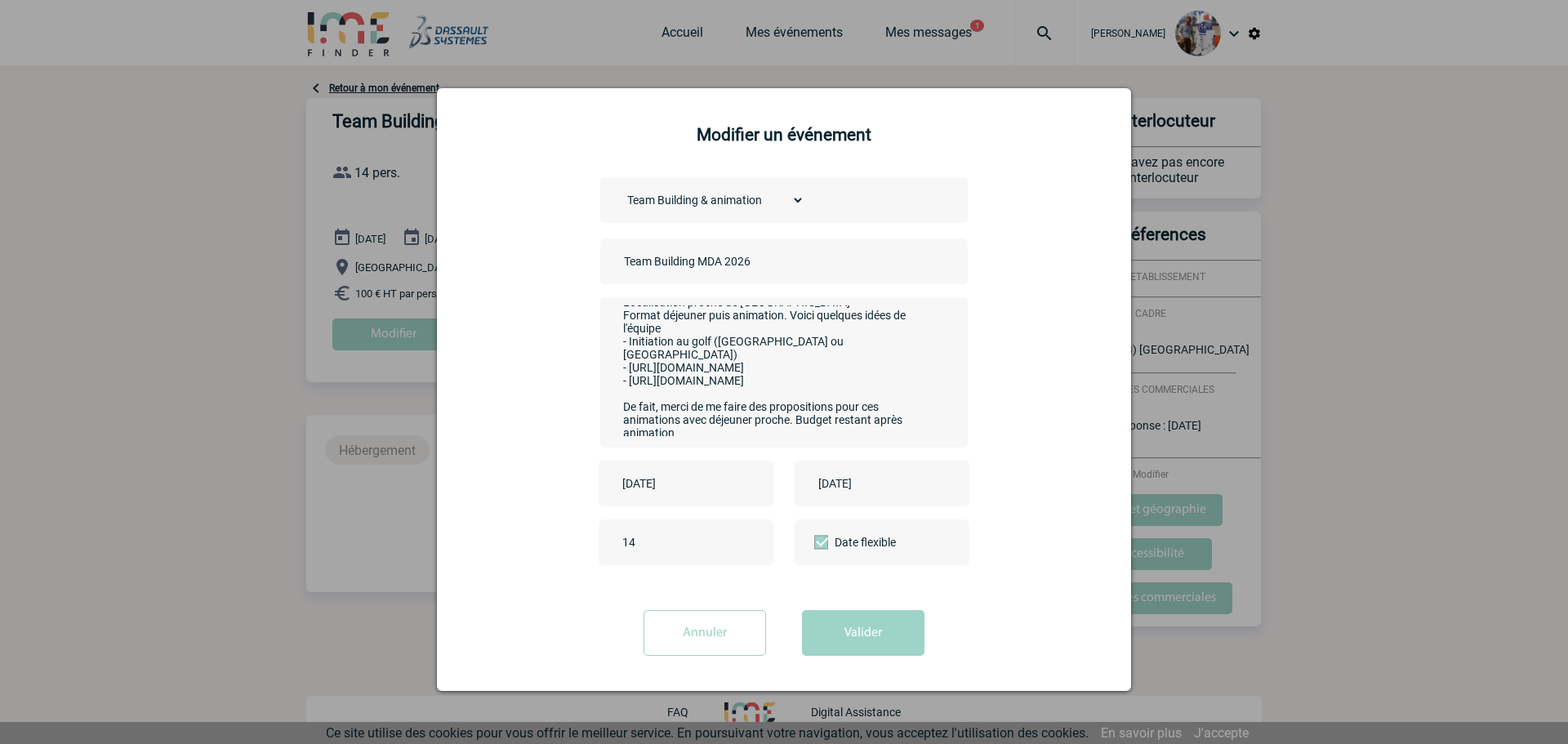
click at [791, 417] on textarea "Hello, Pour 14 personnes sur le mois de Septembre ou Octobre Localisation proch…" at bounding box center [780, 371] width 323 height 130
click at [785, 413] on textarea "Hello, Pour 14 personnes sur le mois de Septembre ou Octobre Localisation proch…" at bounding box center [780, 371] width 323 height 130
click at [829, 417] on textarea "Hello, Pour 14 personnes sur le mois de Septembre ou Octobre Localisation proch…" at bounding box center [780, 371] width 323 height 130
drag, startPoint x: 793, startPoint y: 427, endPoint x: 856, endPoint y: 454, distance: 68.5
click at [793, 428] on textarea "Hello, Pour 14 personnes sur le mois de Septembre ou Octobre Localisation proch…" at bounding box center [780, 371] width 323 height 130
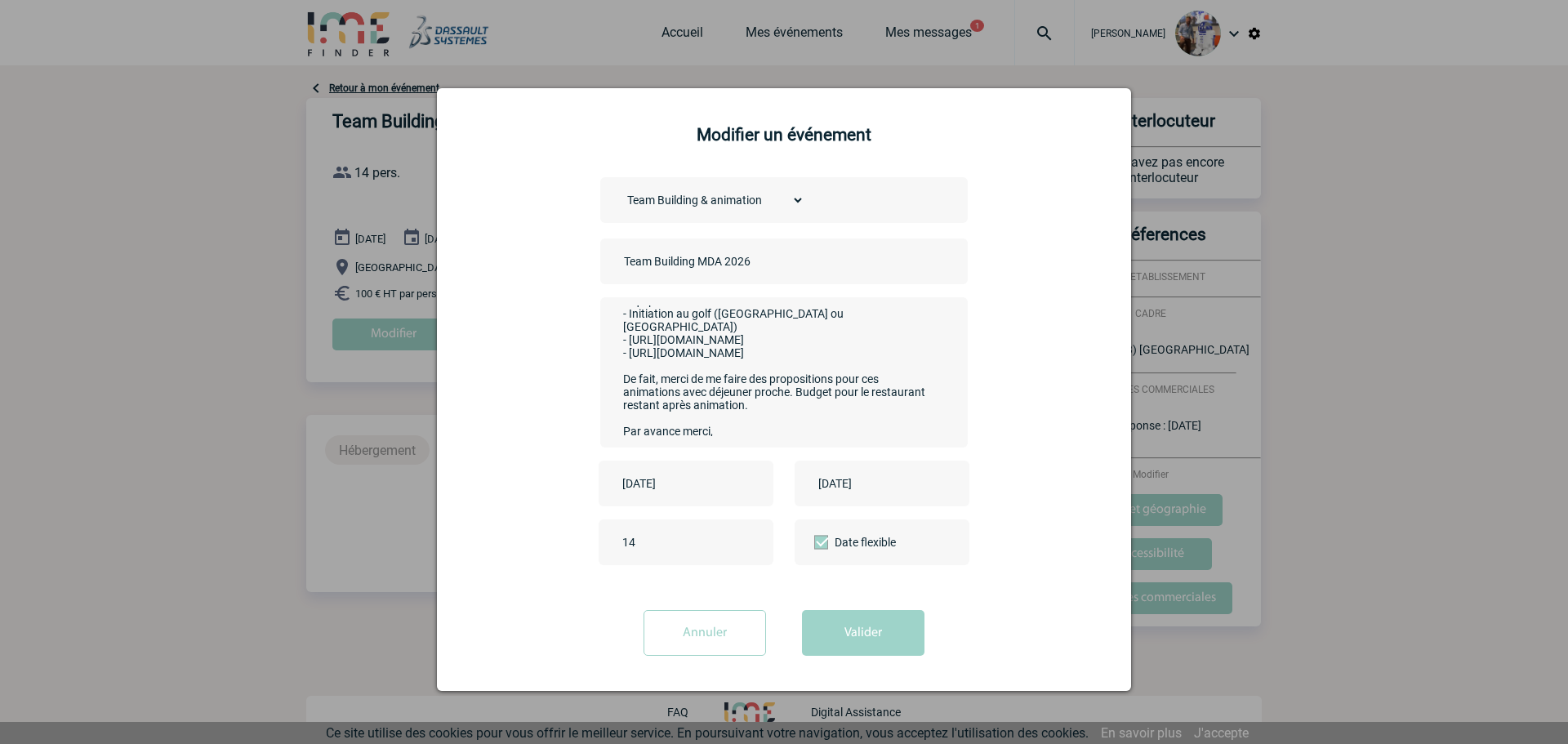
scroll to position [82, 0]
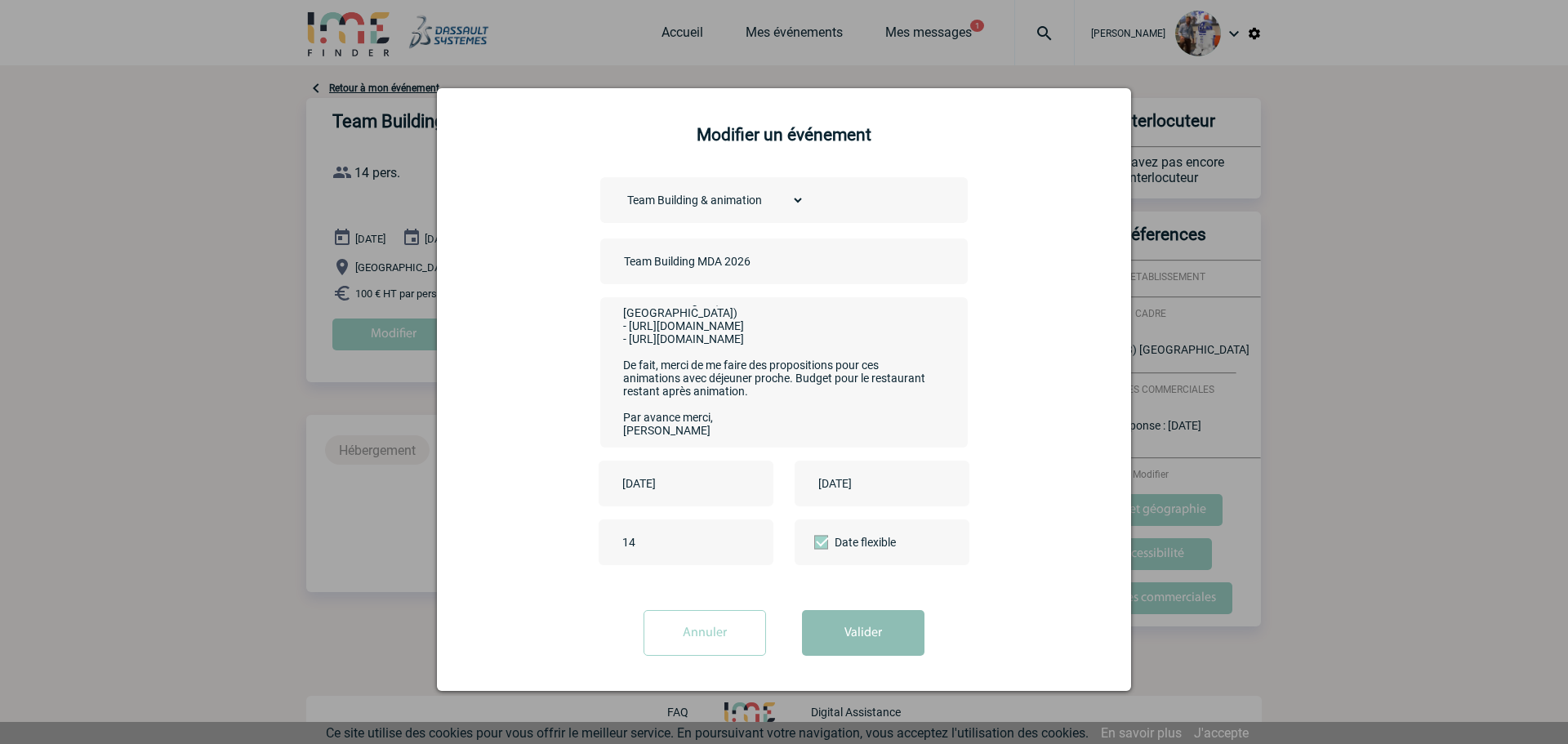
type textarea "Hello, Pour 14 personnes sur le mois de Septembre ou Octobre Localisation proch…"
click at [868, 617] on button "Valider" at bounding box center [864, 632] width 122 height 46
